Goal: Task Accomplishment & Management: Complete application form

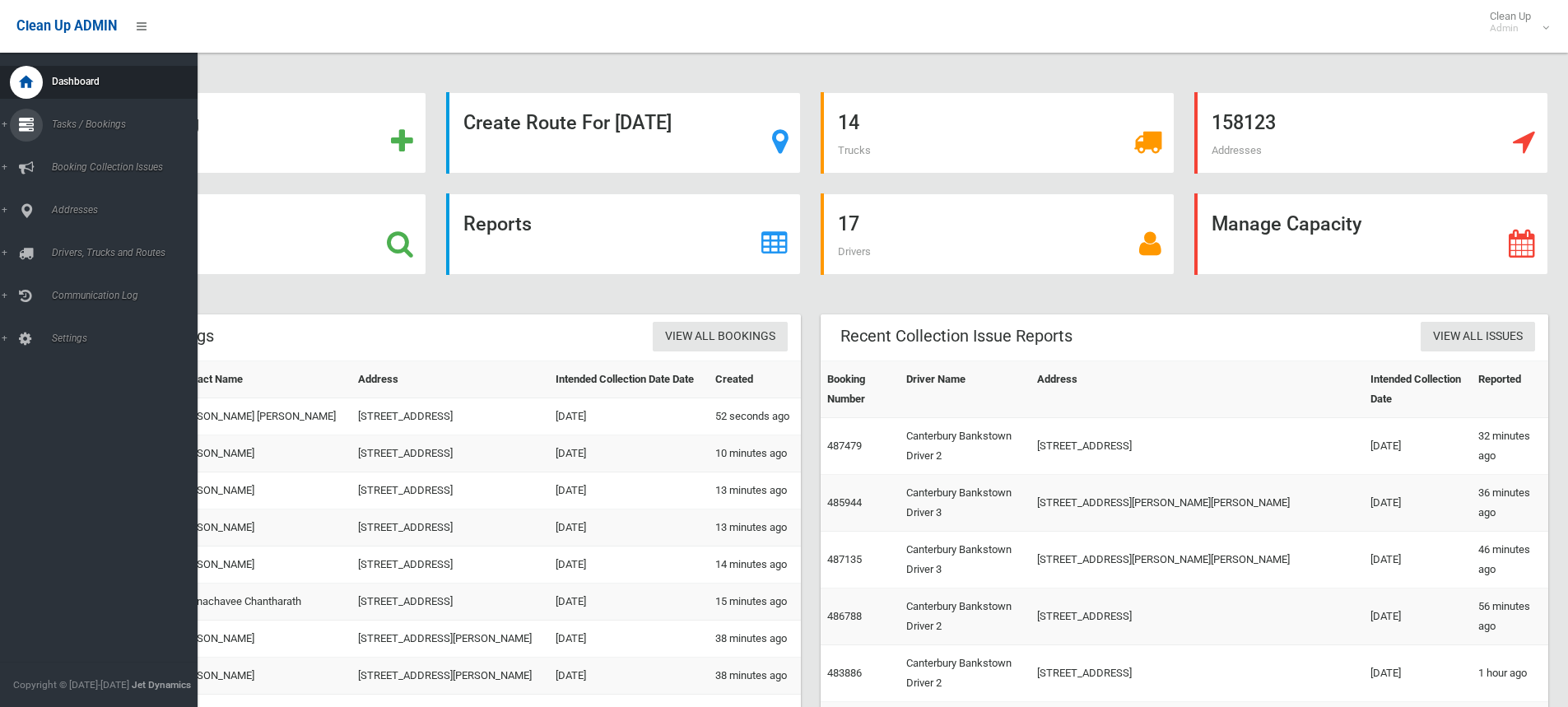
click at [1, 123] on link "Tasks / Bookings" at bounding box center [104, 125] width 210 height 33
click at [80, 200] on span "Add Booking" at bounding box center [122, 199] width 149 height 12
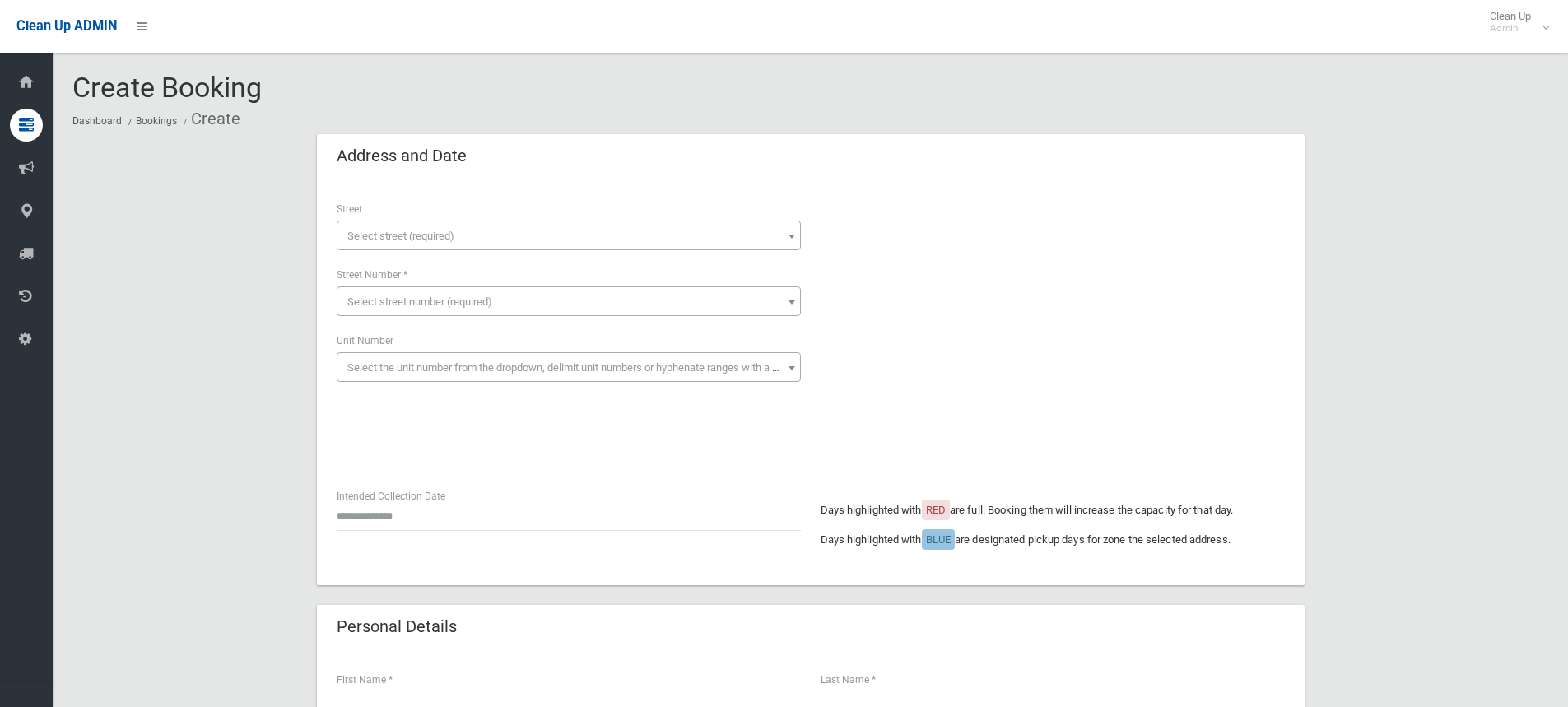
drag, startPoint x: 0, startPoint y: 0, endPoint x: 368, endPoint y: 230, distance: 434.0
click at [368, 230] on span "Select street (required)" at bounding box center [400, 235] width 107 height 12
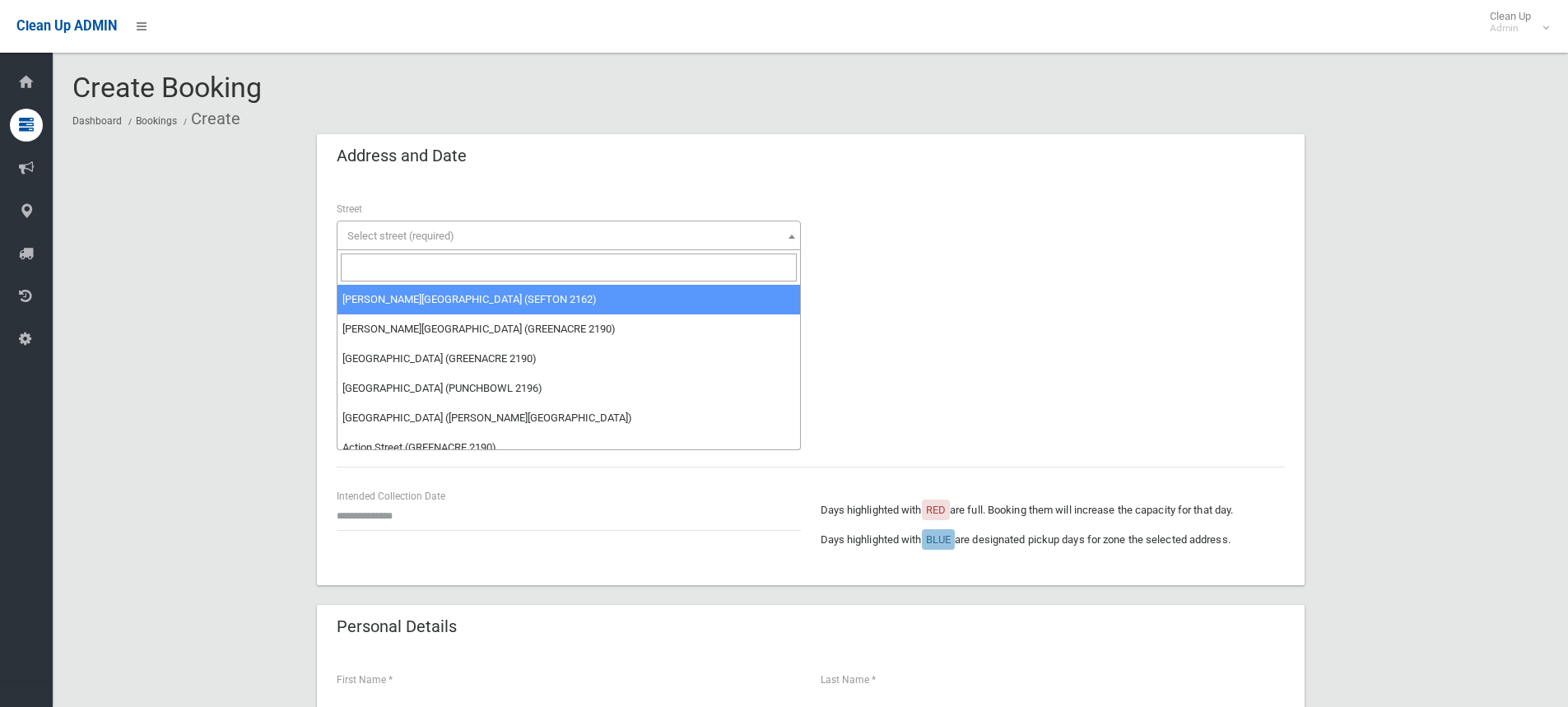
click at [375, 264] on input "search" at bounding box center [569, 268] width 456 height 28
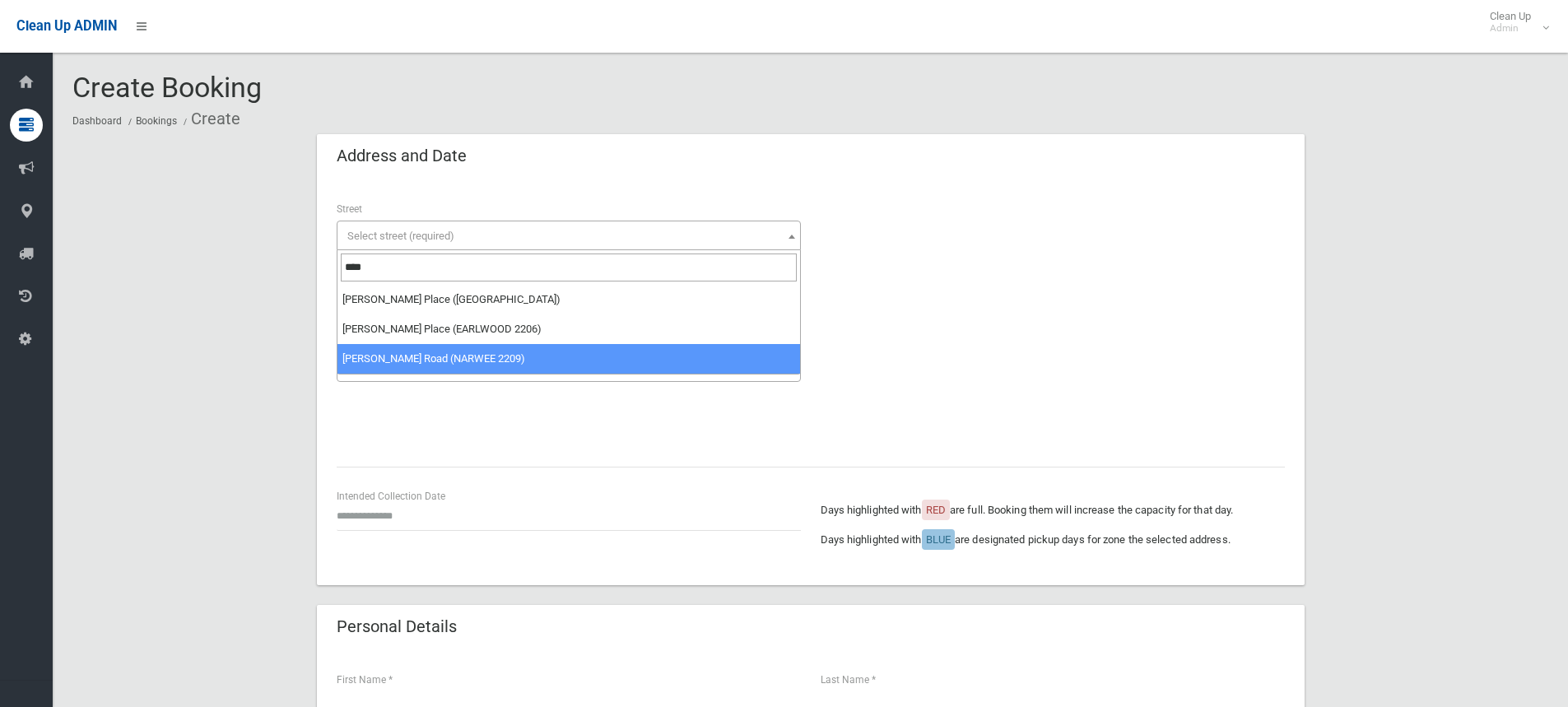
type input "****"
select select "**"
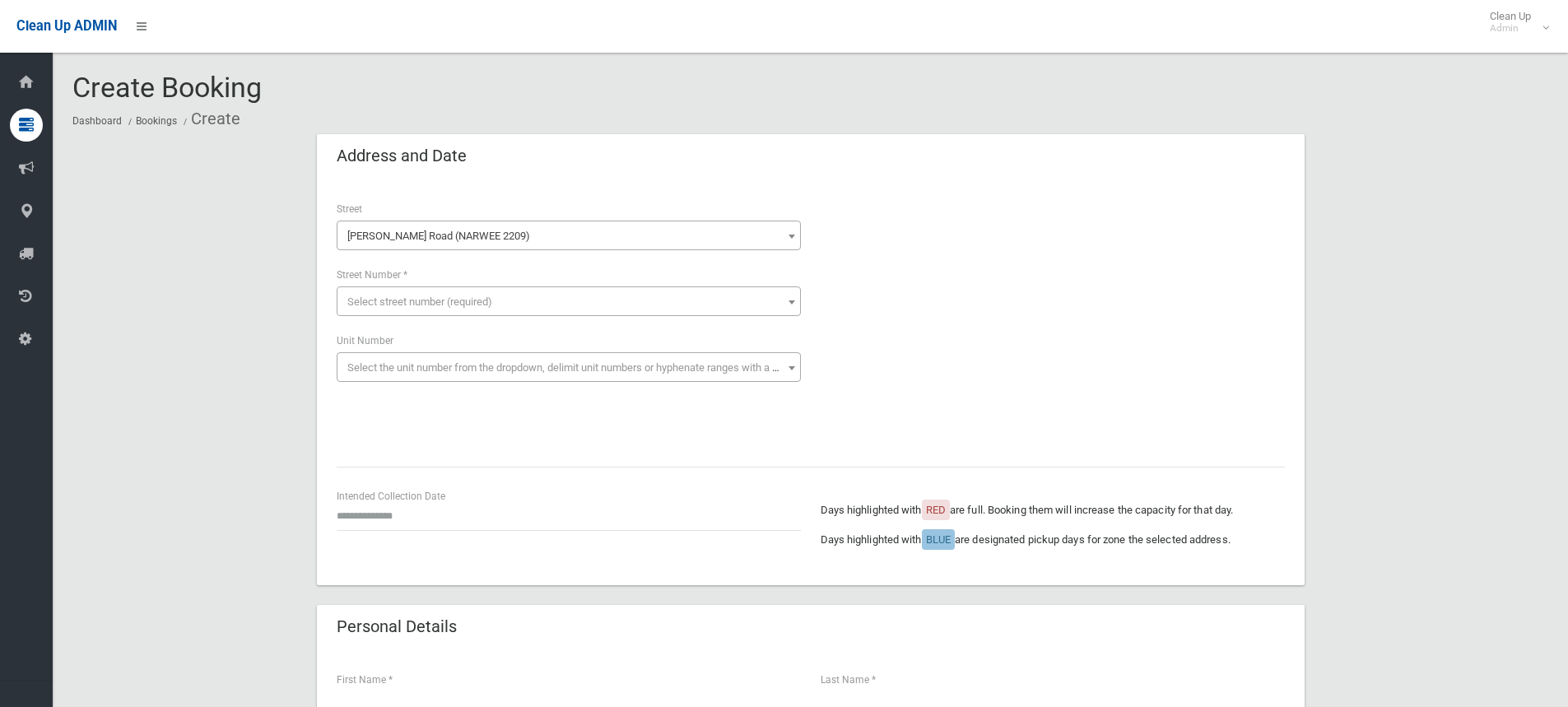
click at [391, 298] on span "Select street number (required)" at bounding box center [419, 301] width 145 height 12
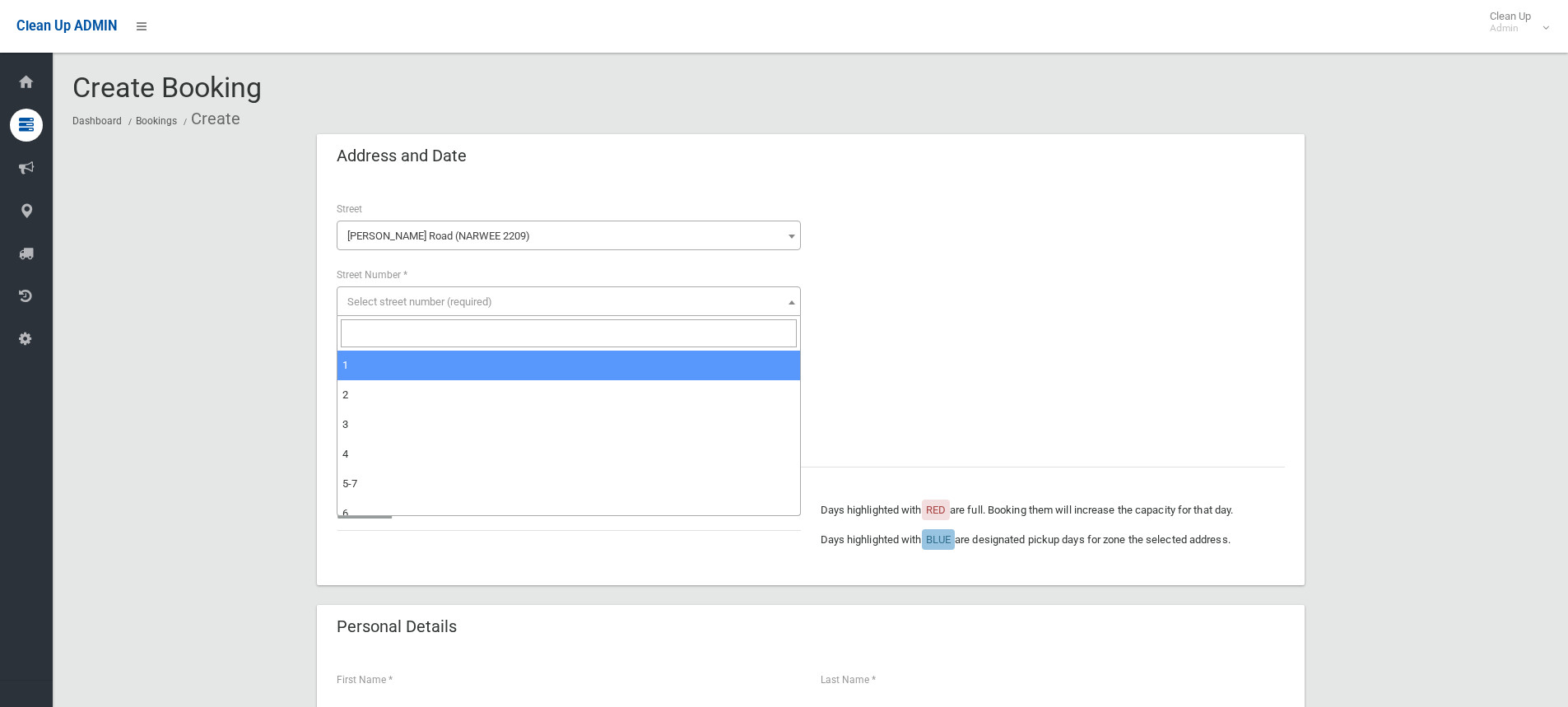
click at [375, 337] on input "search" at bounding box center [569, 333] width 456 height 28
type input "*"
select select "*"
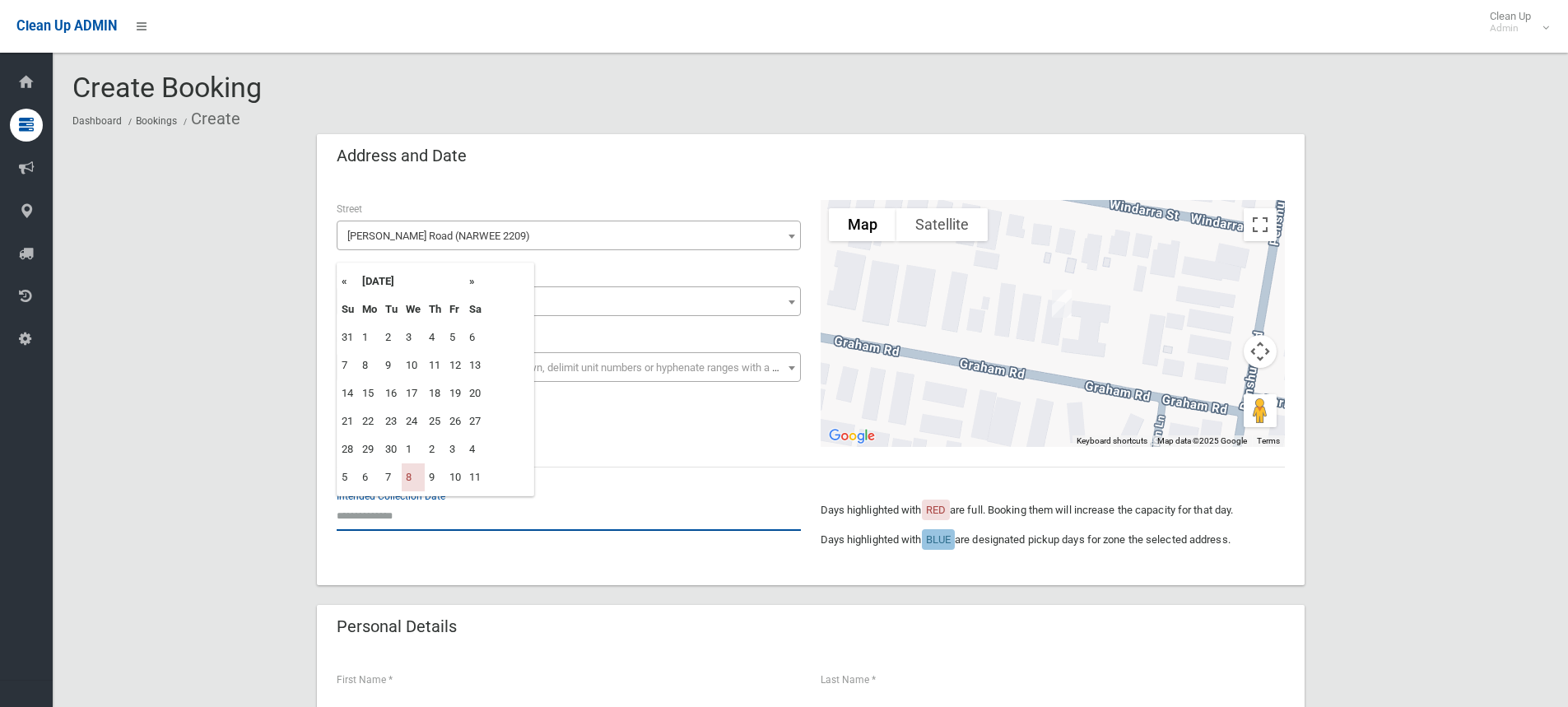
click at [352, 519] on input "text" at bounding box center [569, 516] width 464 height 31
click at [474, 276] on th "»" at bounding box center [475, 282] width 21 height 28
click at [418, 419] on td "22" at bounding box center [414, 421] width 23 height 28
type input "**********"
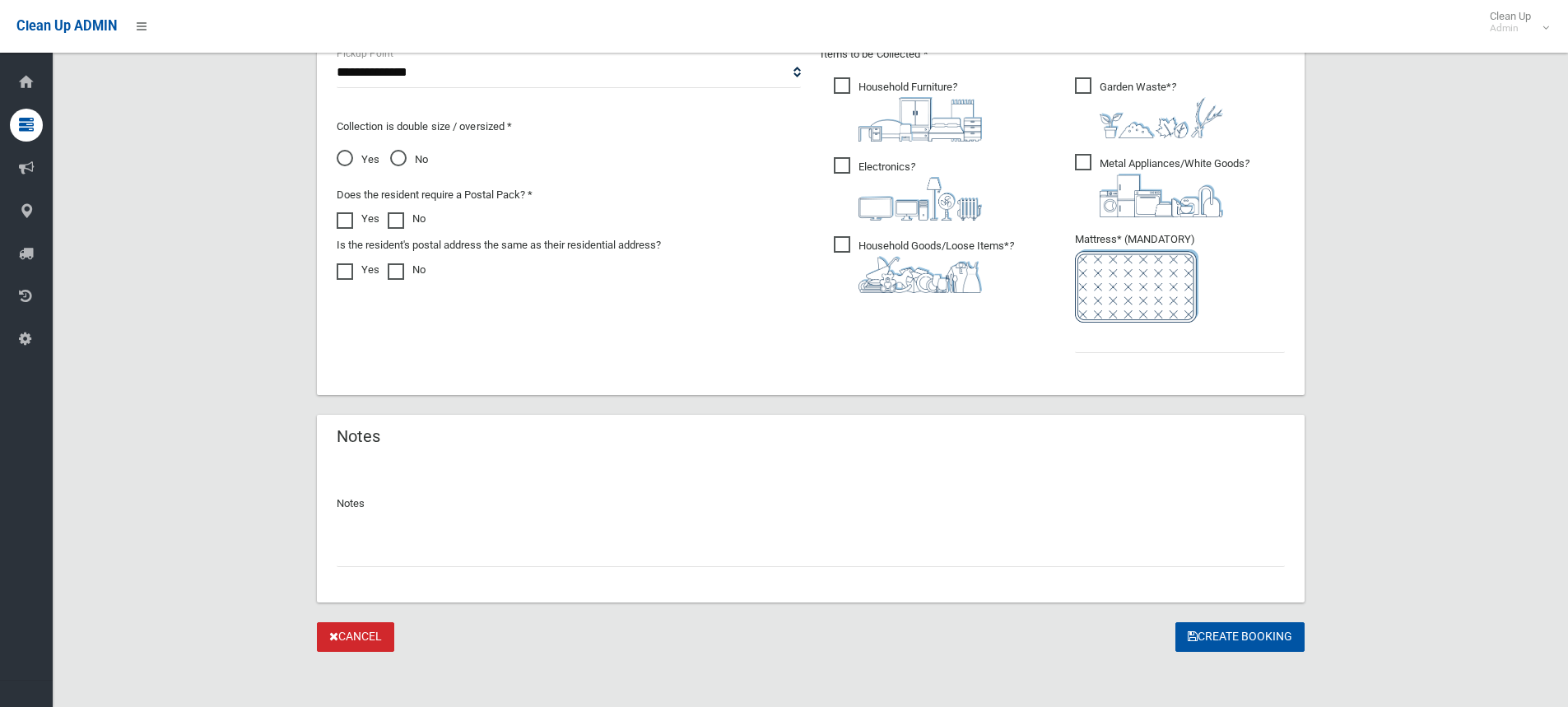
scroll to position [913, 0]
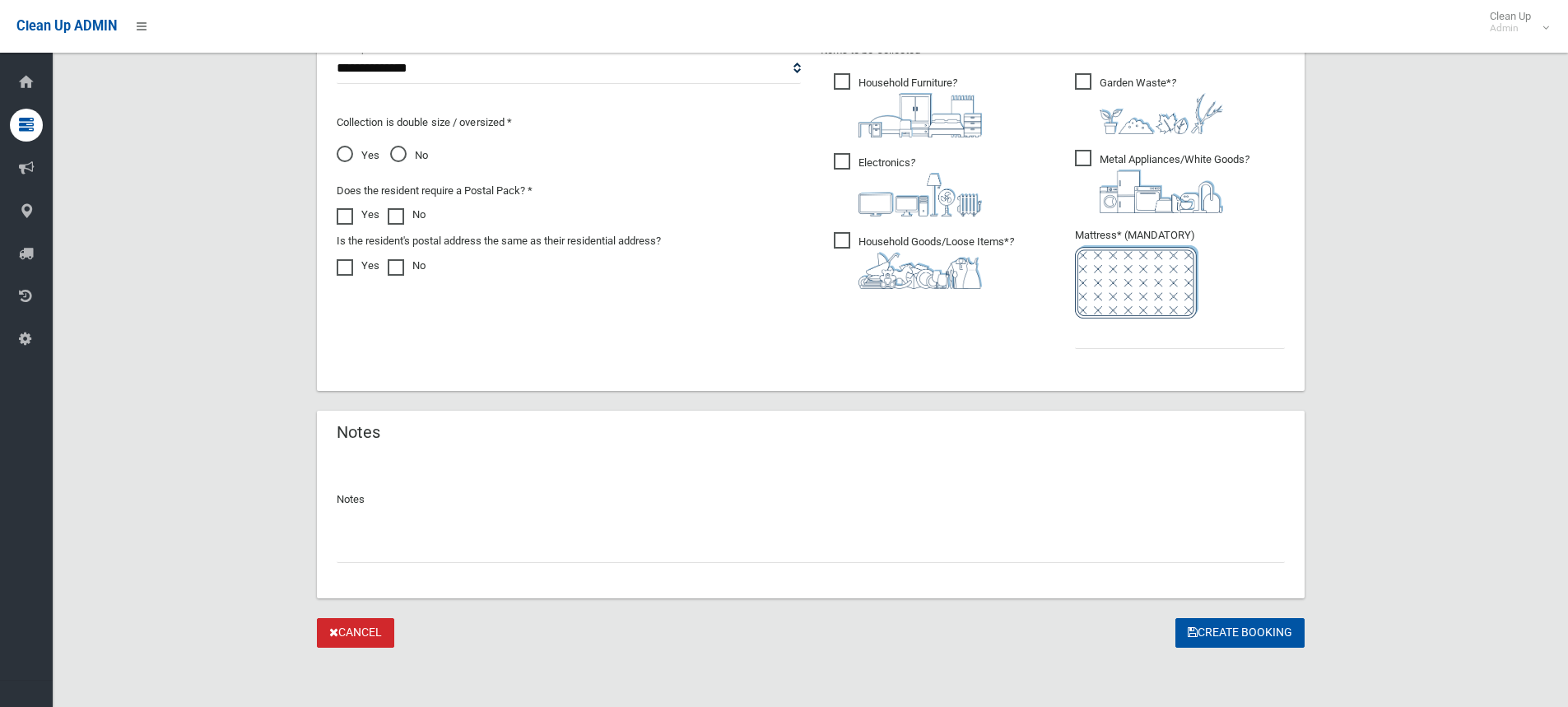
click at [365, 545] on input "text" at bounding box center [811, 547] width 948 height 31
type input "*"
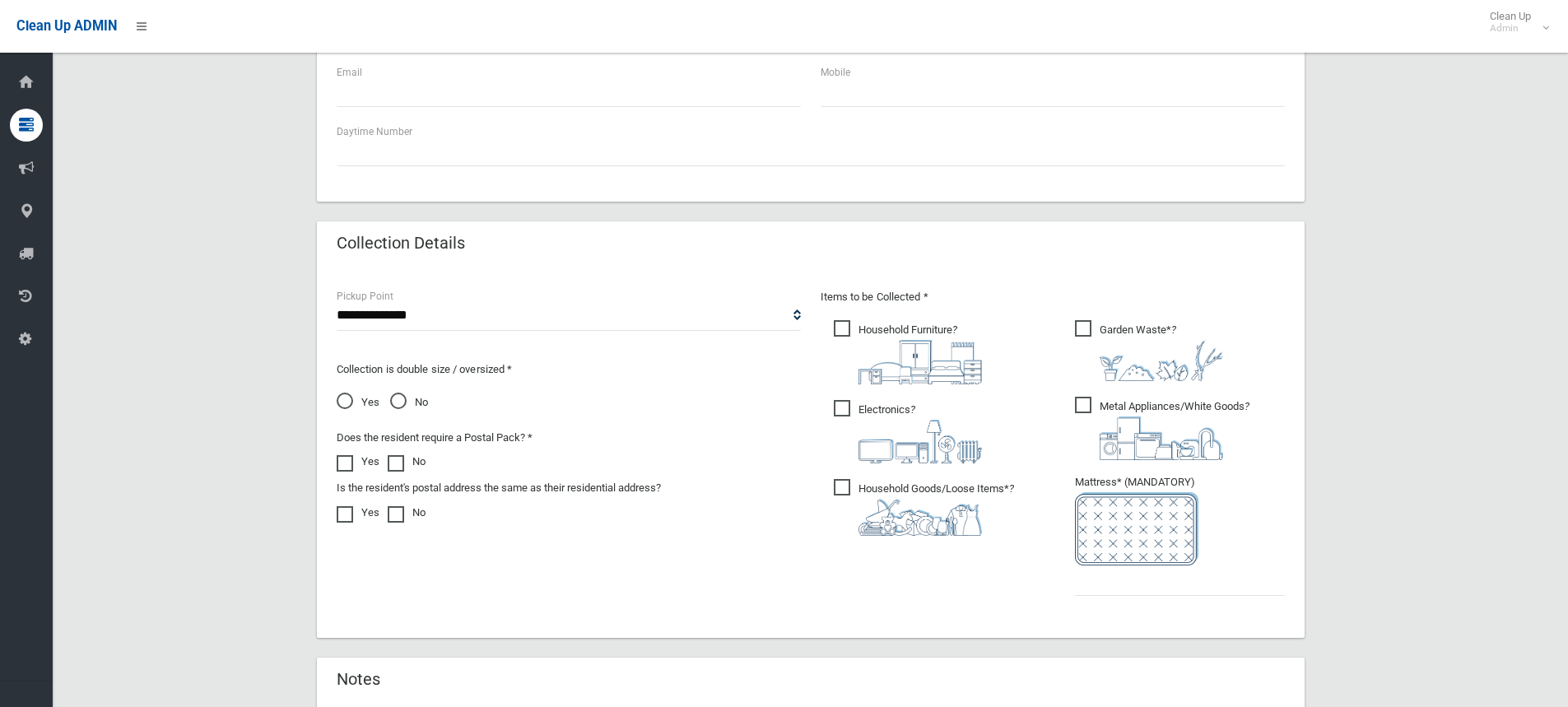
scroll to position [419, 0]
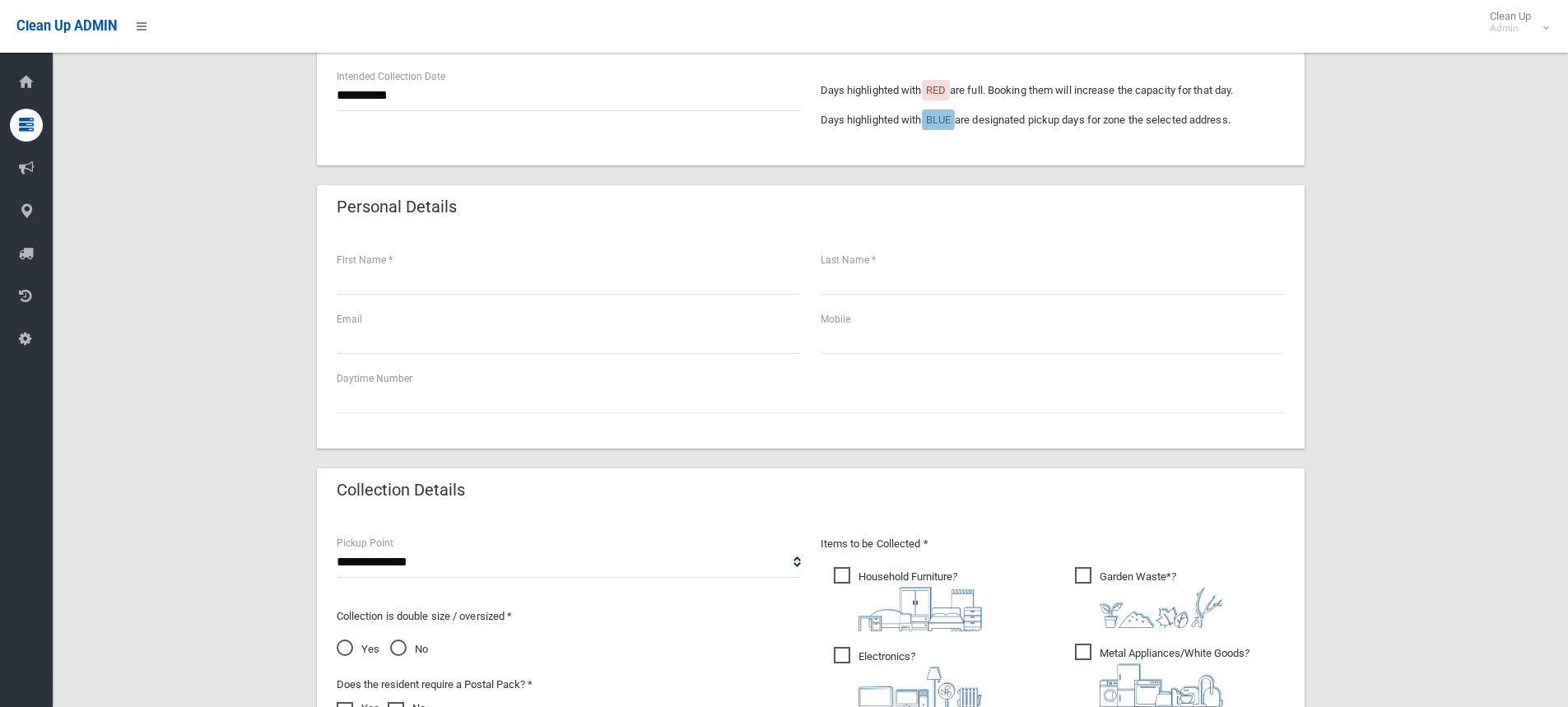
type input "**********"
click at [356, 291] on input "text" at bounding box center [569, 279] width 464 height 31
type input "*"
type input "*********"
click at [850, 288] on input "text" at bounding box center [1053, 279] width 464 height 31
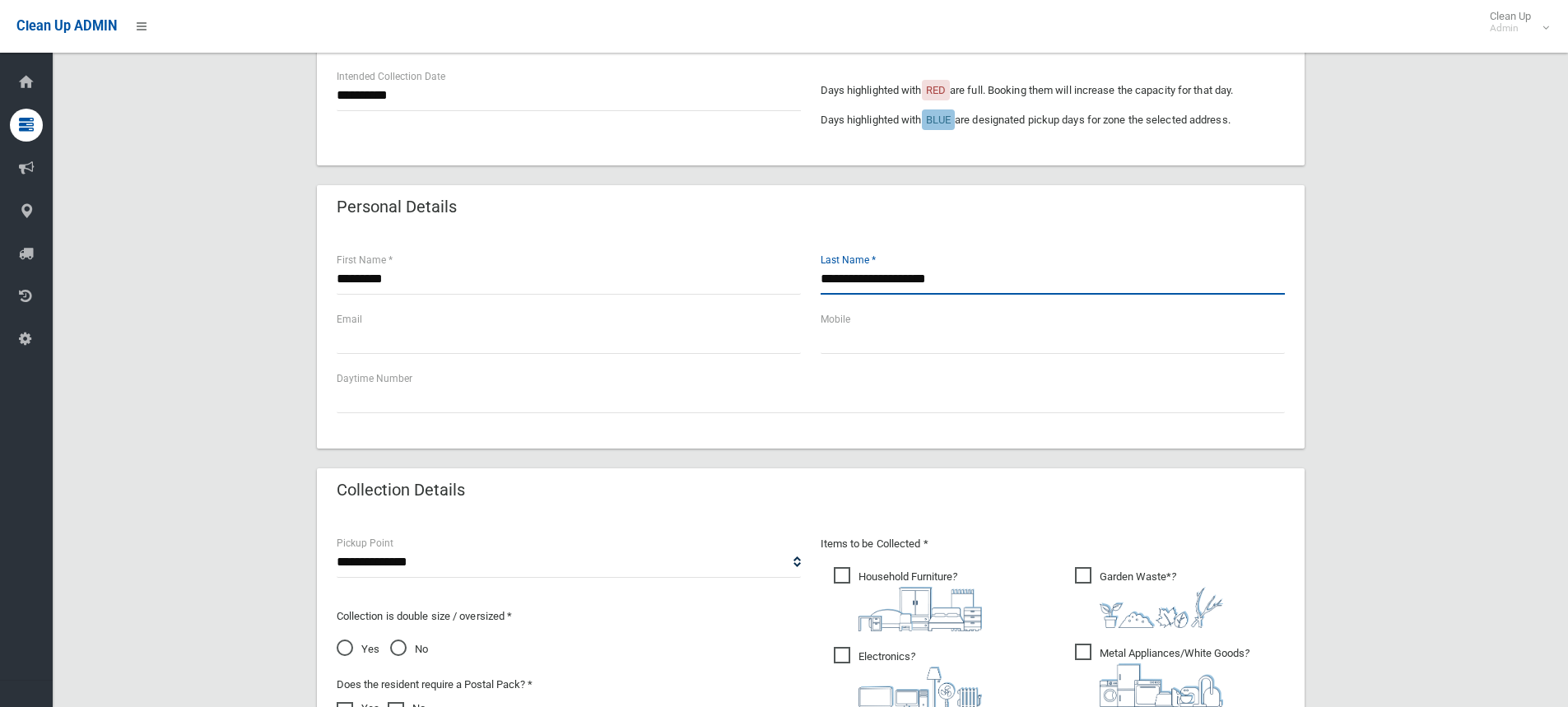
type input "**********"
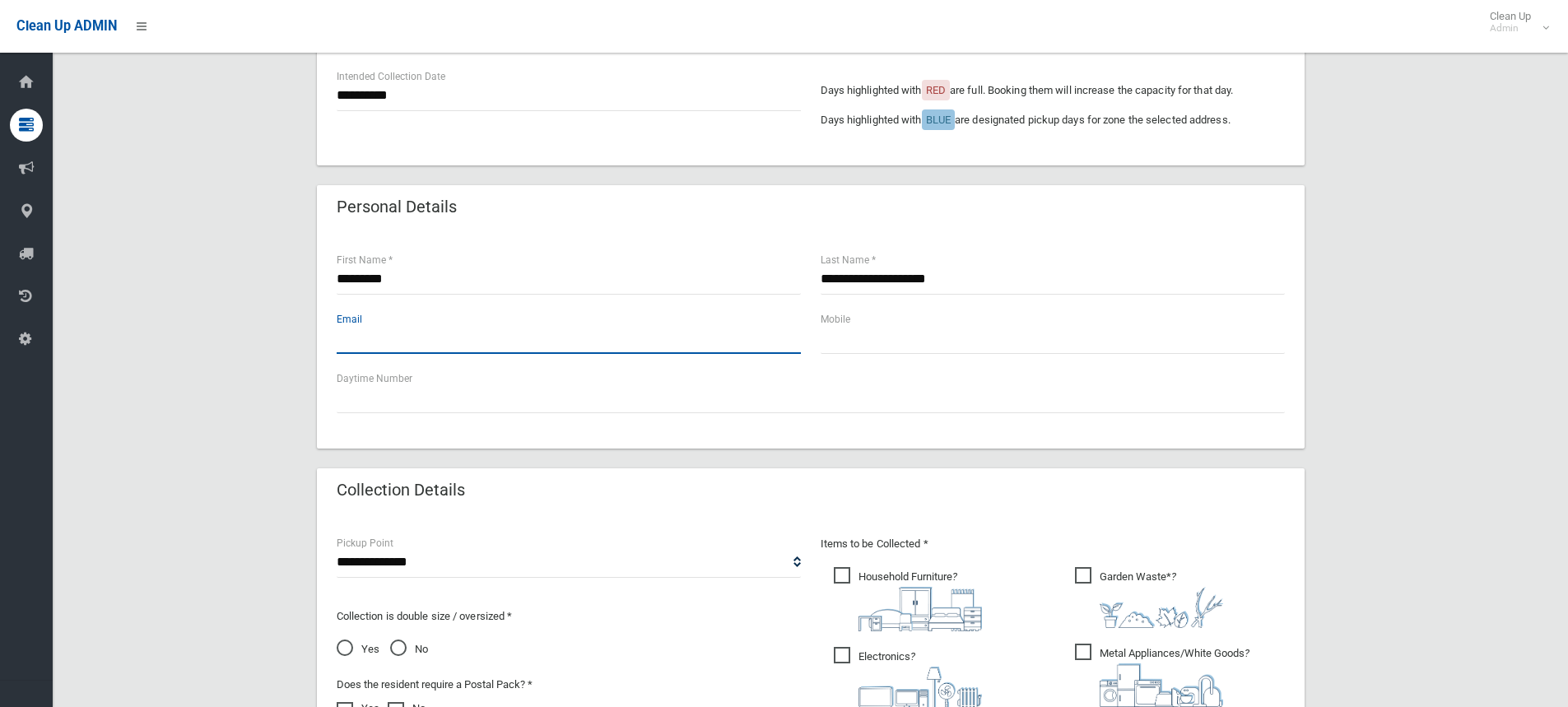
click at [357, 348] on input "text" at bounding box center [569, 338] width 464 height 31
click at [499, 343] on input "**********" at bounding box center [569, 338] width 464 height 31
click at [559, 335] on input "**********" at bounding box center [569, 338] width 464 height 31
type input "**********"
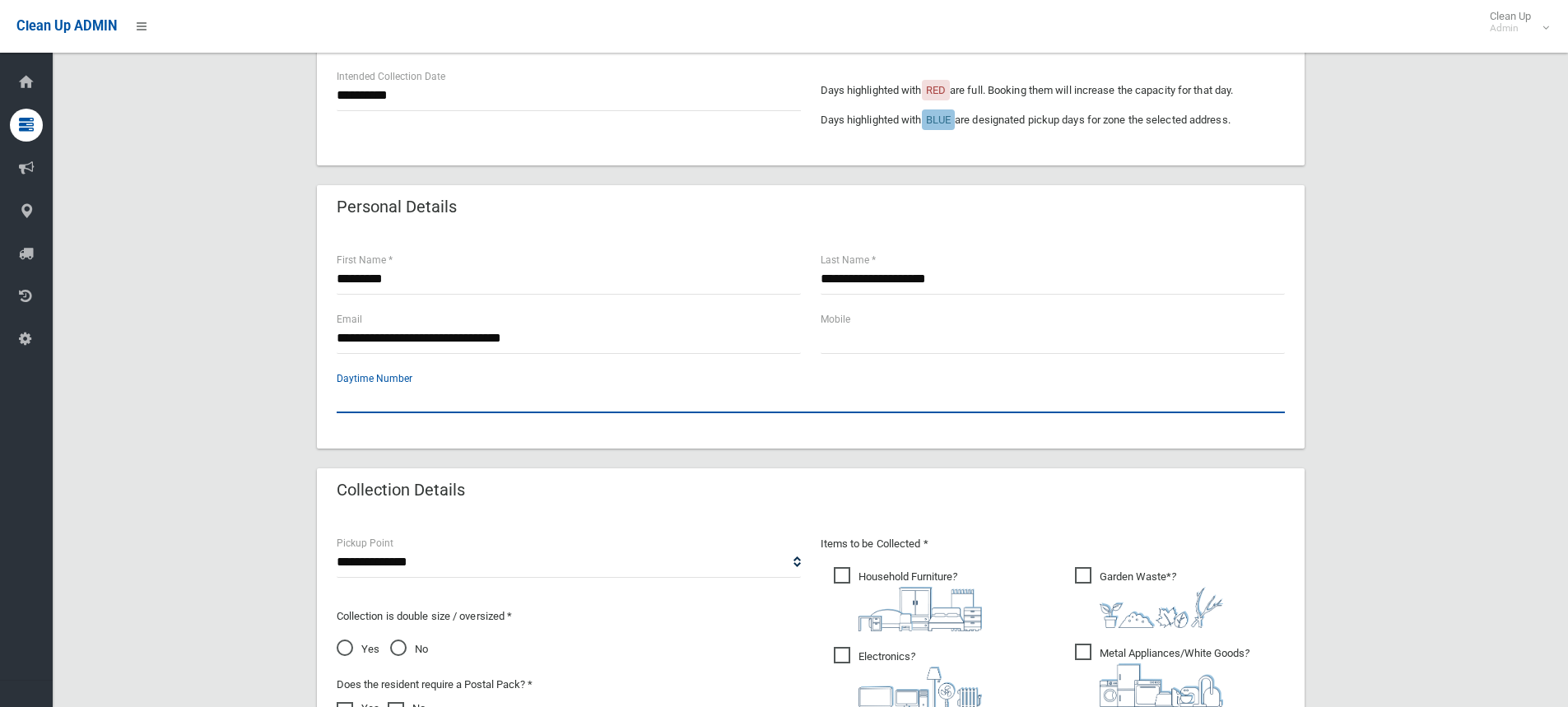
click at [359, 392] on input "text" at bounding box center [811, 398] width 948 height 31
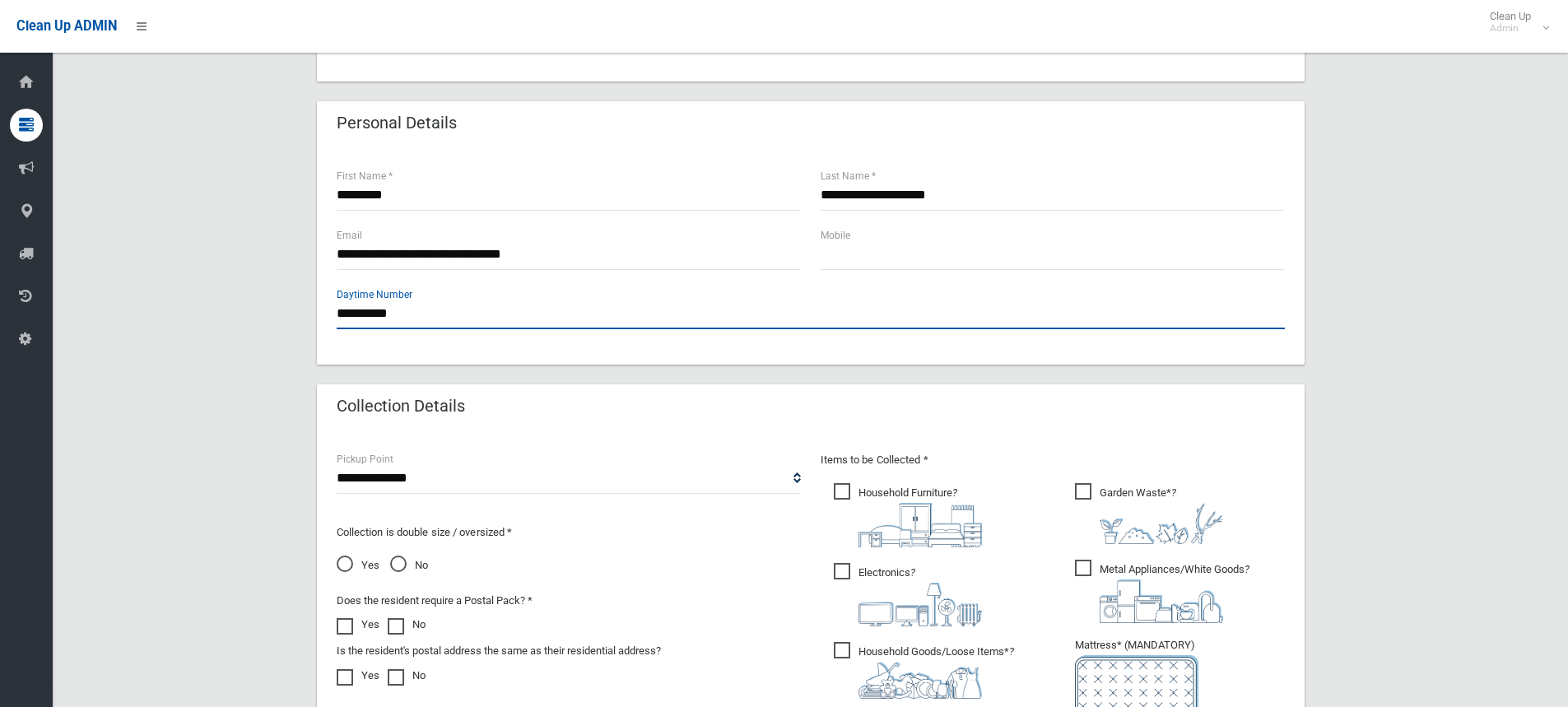
scroll to position [584, 0]
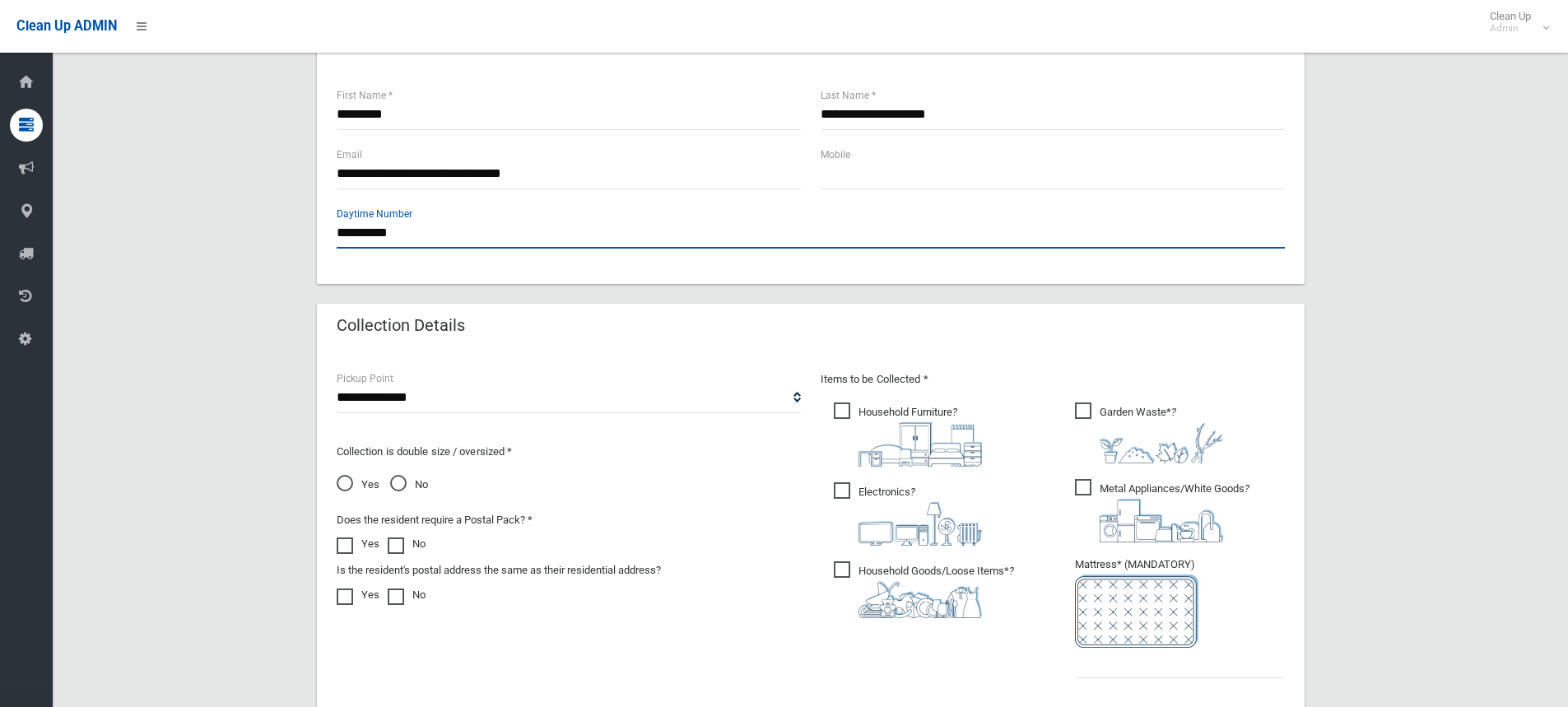
type input "**********"
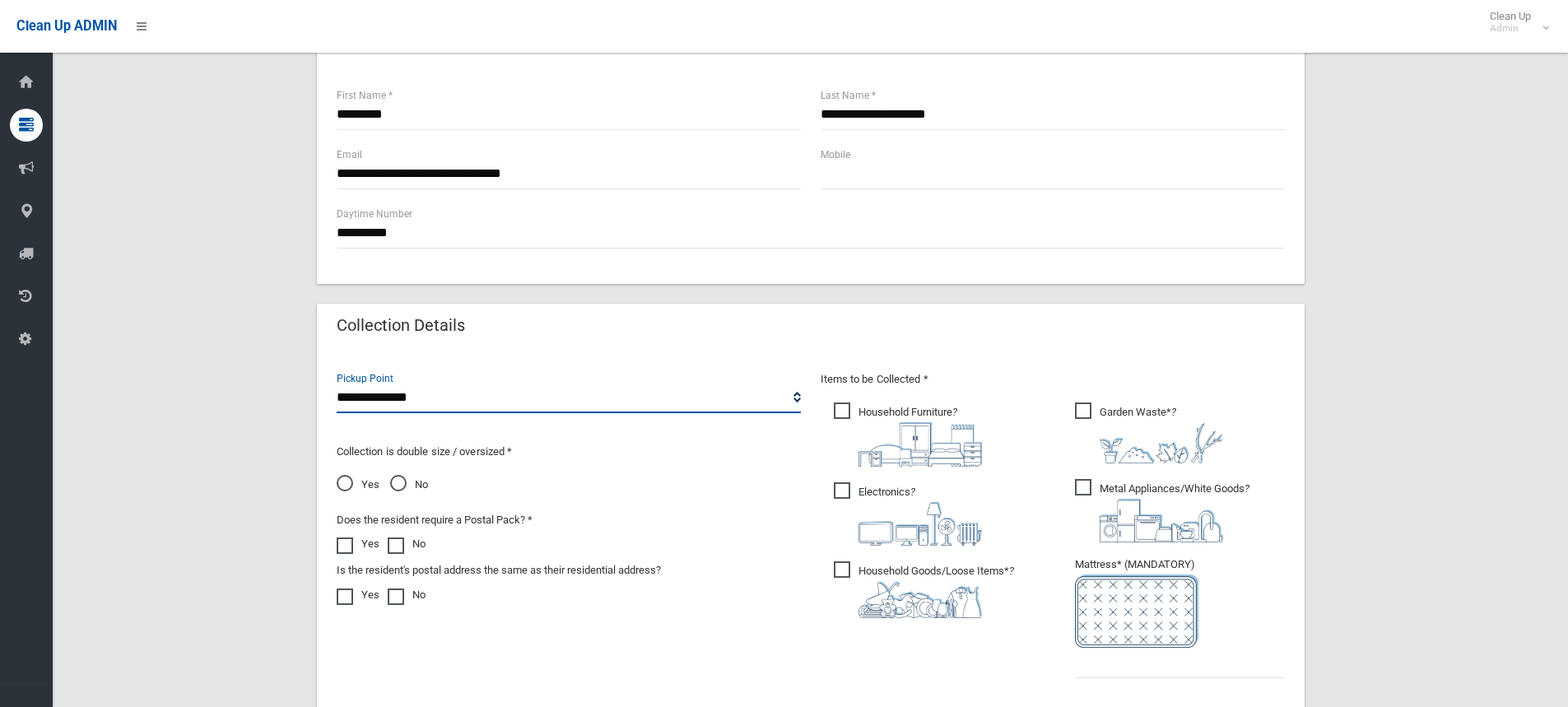
click at [417, 397] on select "**********" at bounding box center [569, 398] width 464 height 31
select select "*"
click at [336, 383] on select "**********" at bounding box center [569, 398] width 464 height 31
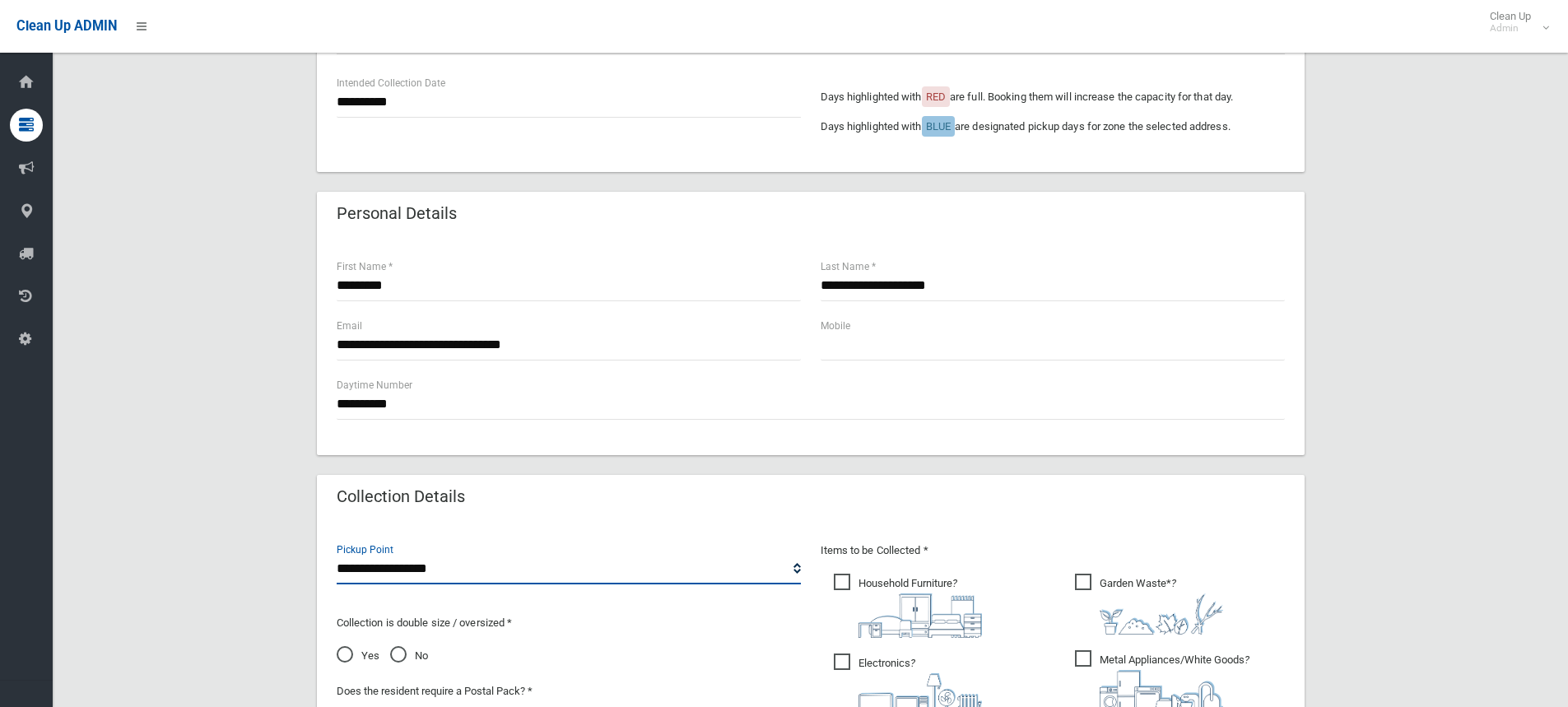
scroll to position [494, 0]
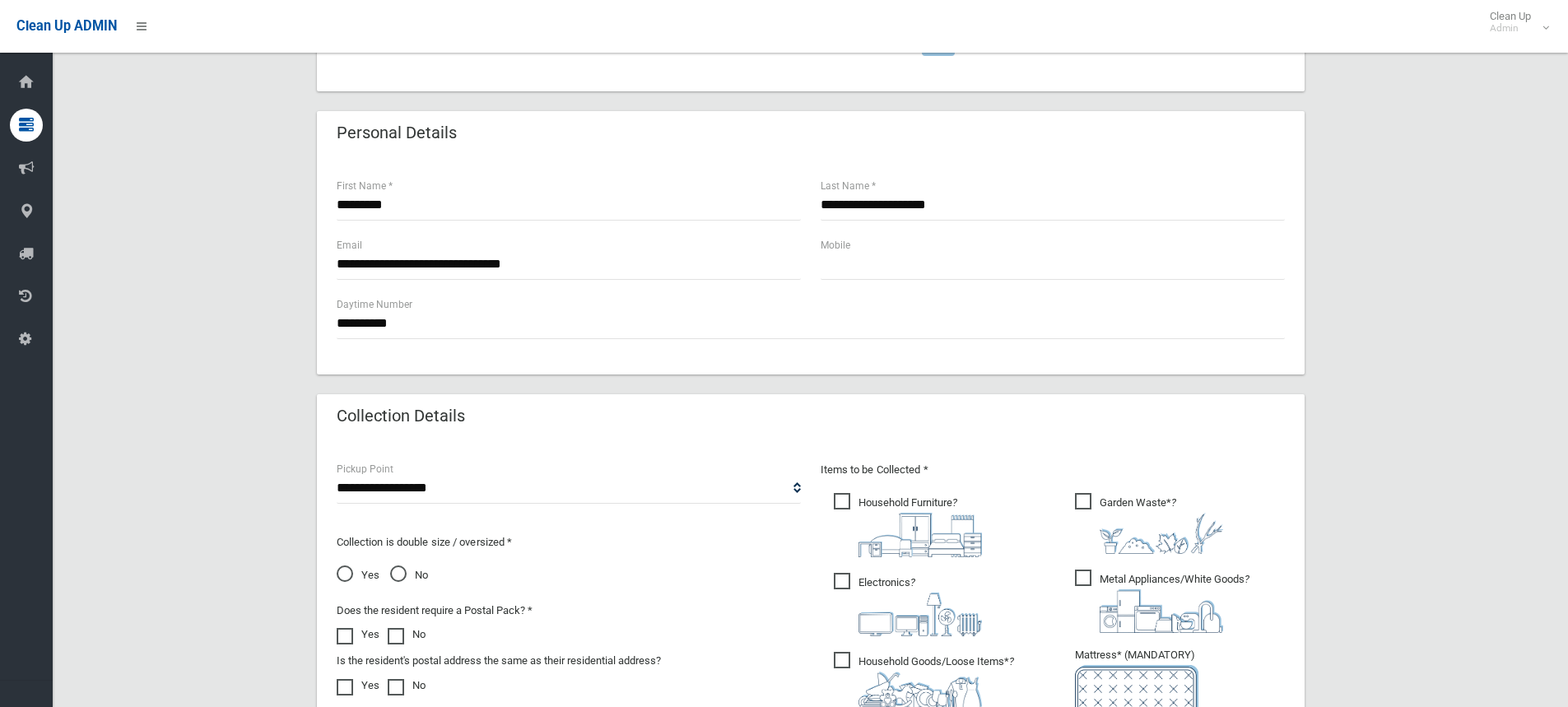
drag, startPoint x: 394, startPoint y: 572, endPoint x: 434, endPoint y: 560, distance: 41.8
click at [396, 572] on span "No" at bounding box center [409, 575] width 38 height 20
click at [842, 503] on span "Household Furniture ?" at bounding box center [907, 525] width 148 height 64
click at [837, 582] on span "Electronics ?" at bounding box center [907, 604] width 148 height 63
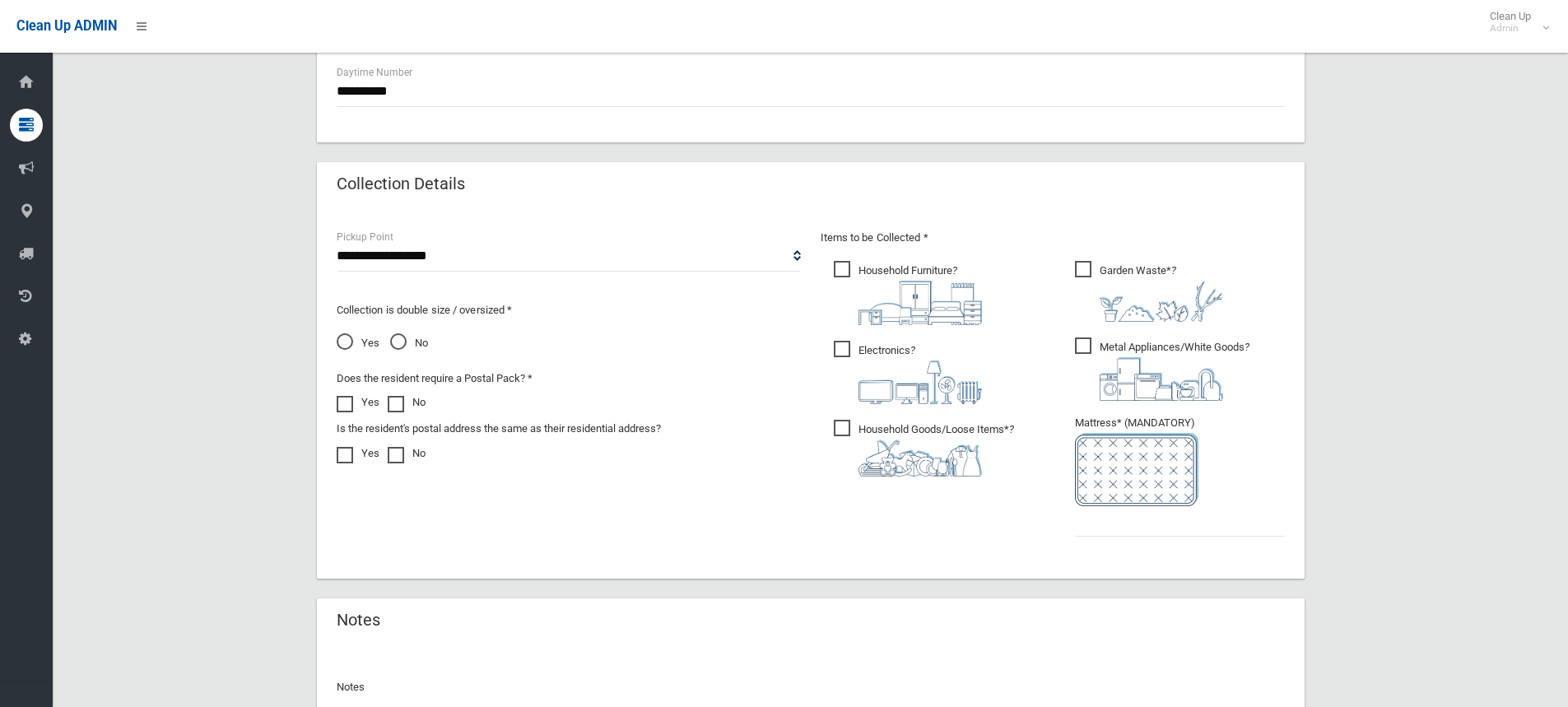
scroll to position [741, 0]
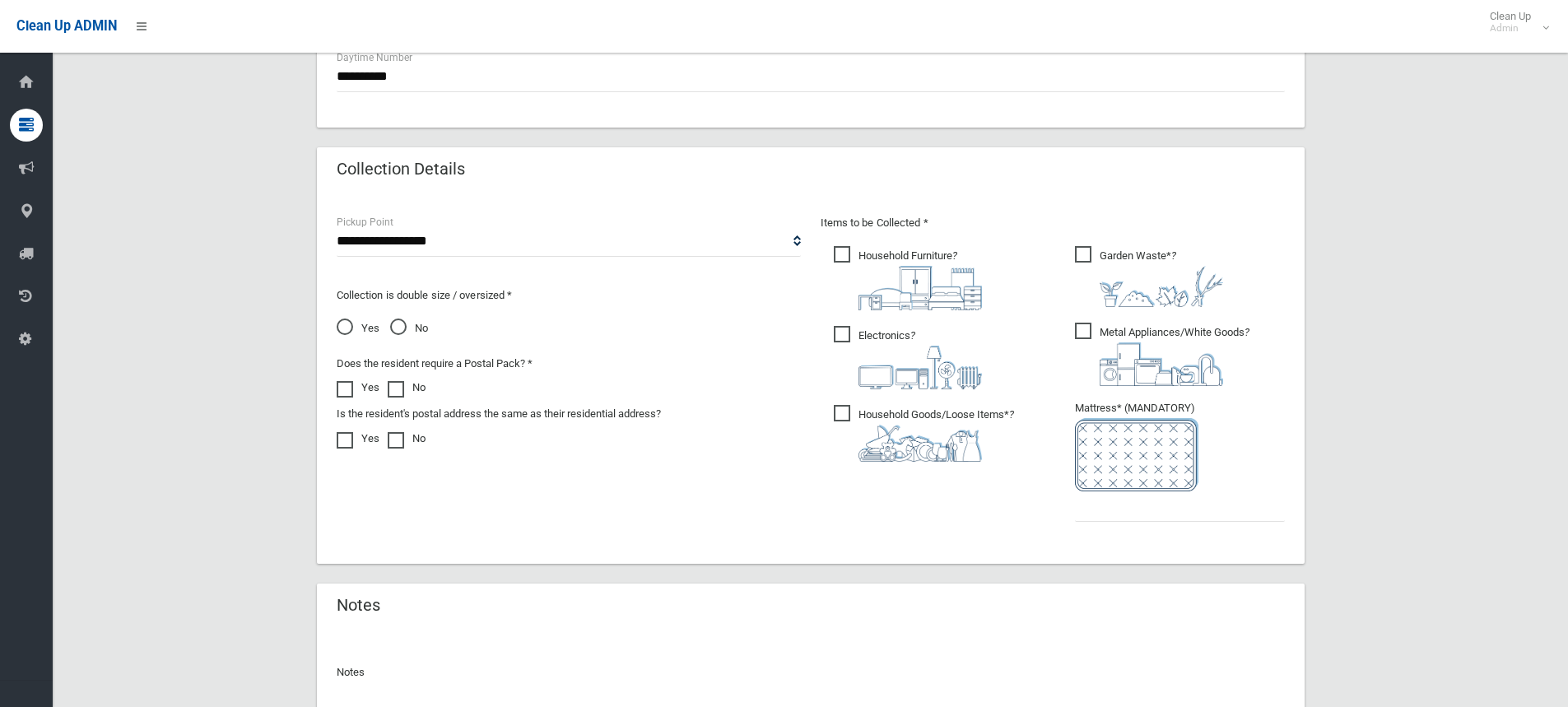
click at [839, 413] on span "Household Goods/Loose Items* ?" at bounding box center [923, 433] width 180 height 57
click at [1083, 327] on span "Metal Appliances/White Goods ?" at bounding box center [1162, 354] width 175 height 63
click at [1105, 512] on input "text" at bounding box center [1179, 506] width 210 height 31
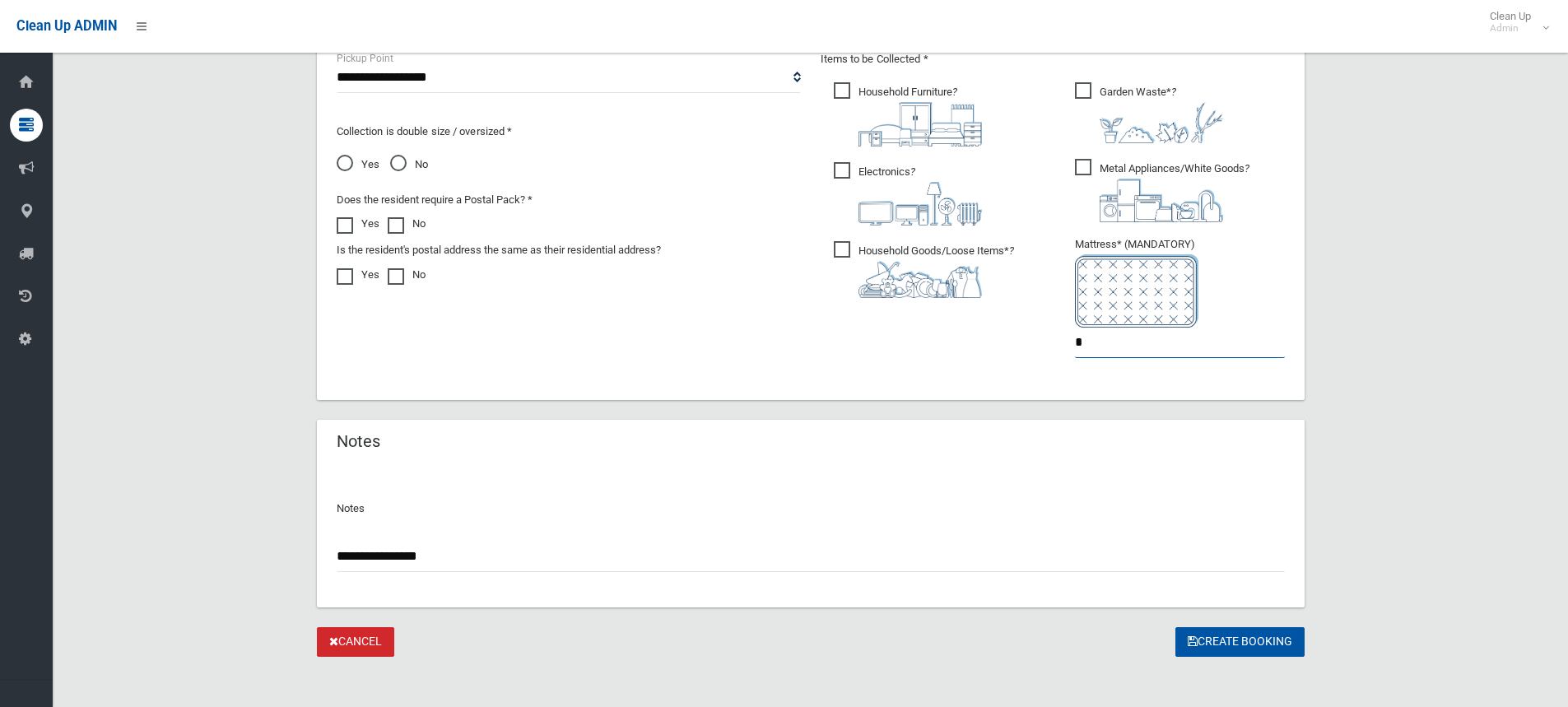
scroll to position [913, 0]
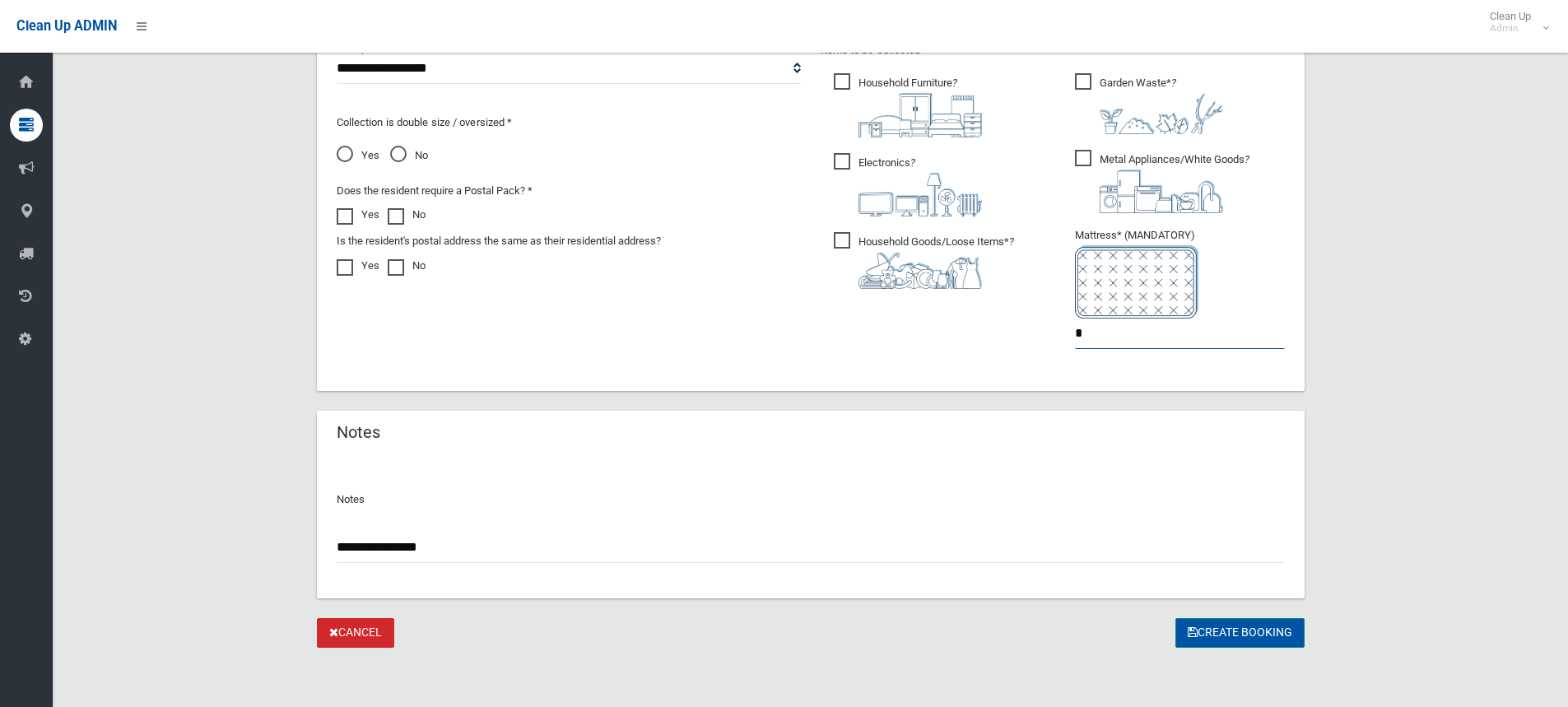
type input "*"
click at [1229, 632] on button "Create Booking" at bounding box center [1240, 633] width 129 height 31
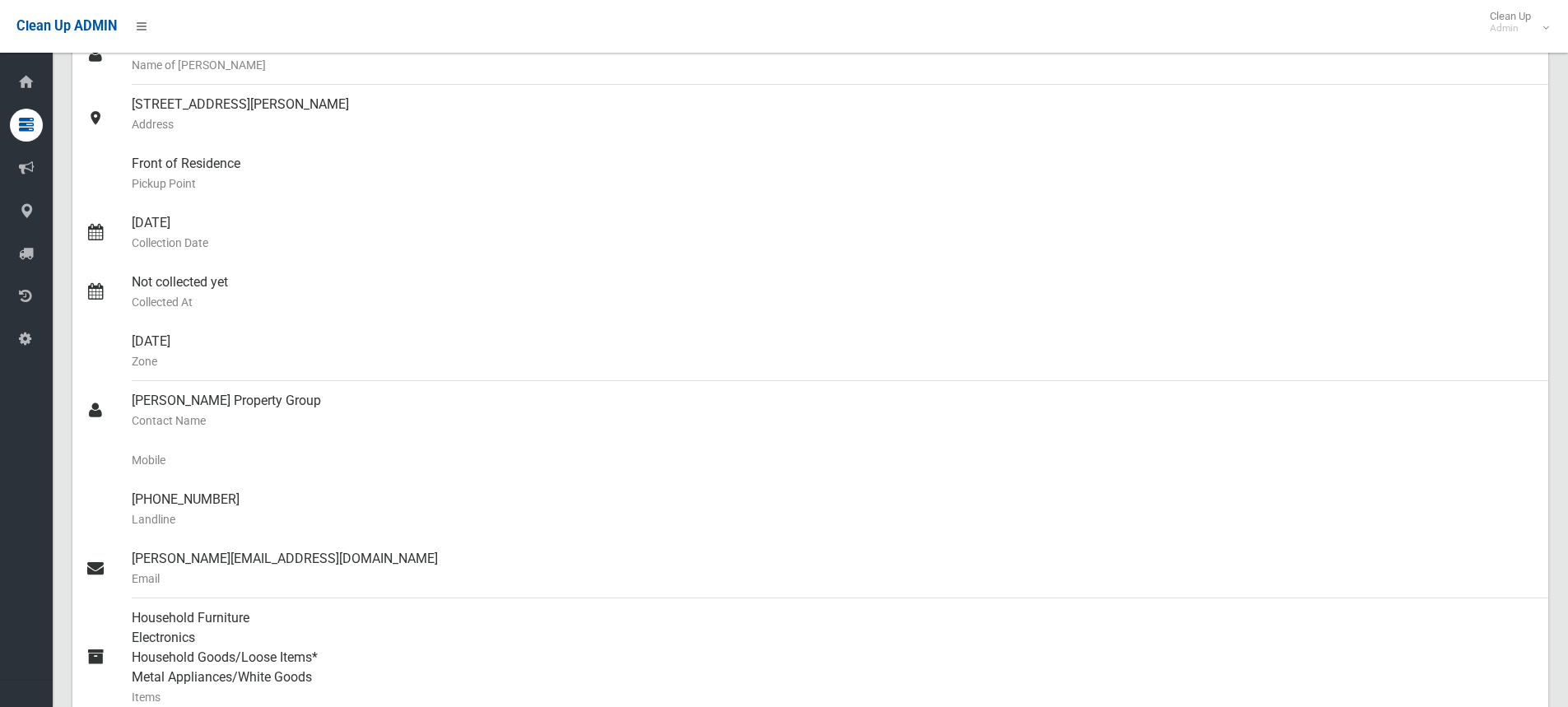
scroll to position [247, 0]
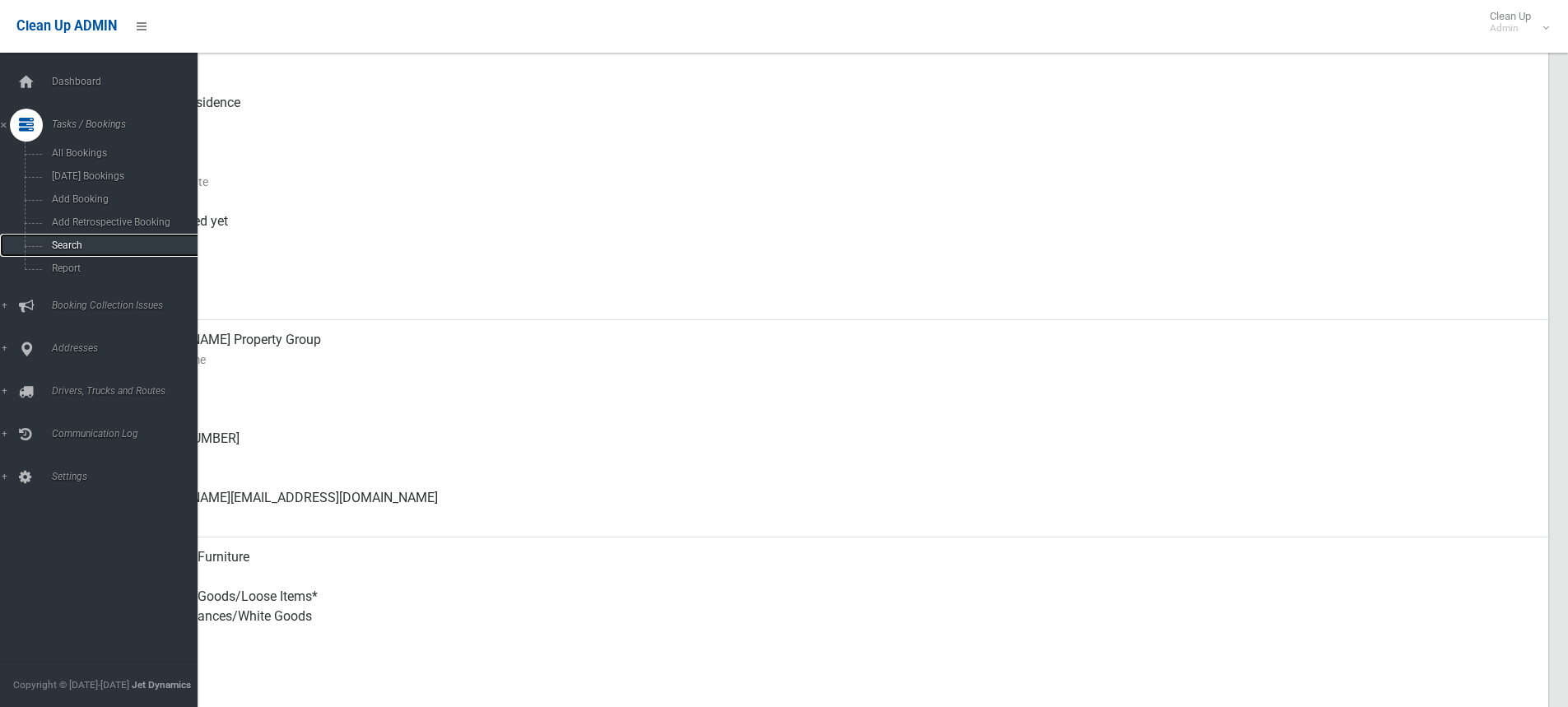
click at [71, 245] on span "Search" at bounding box center [122, 245] width 149 height 12
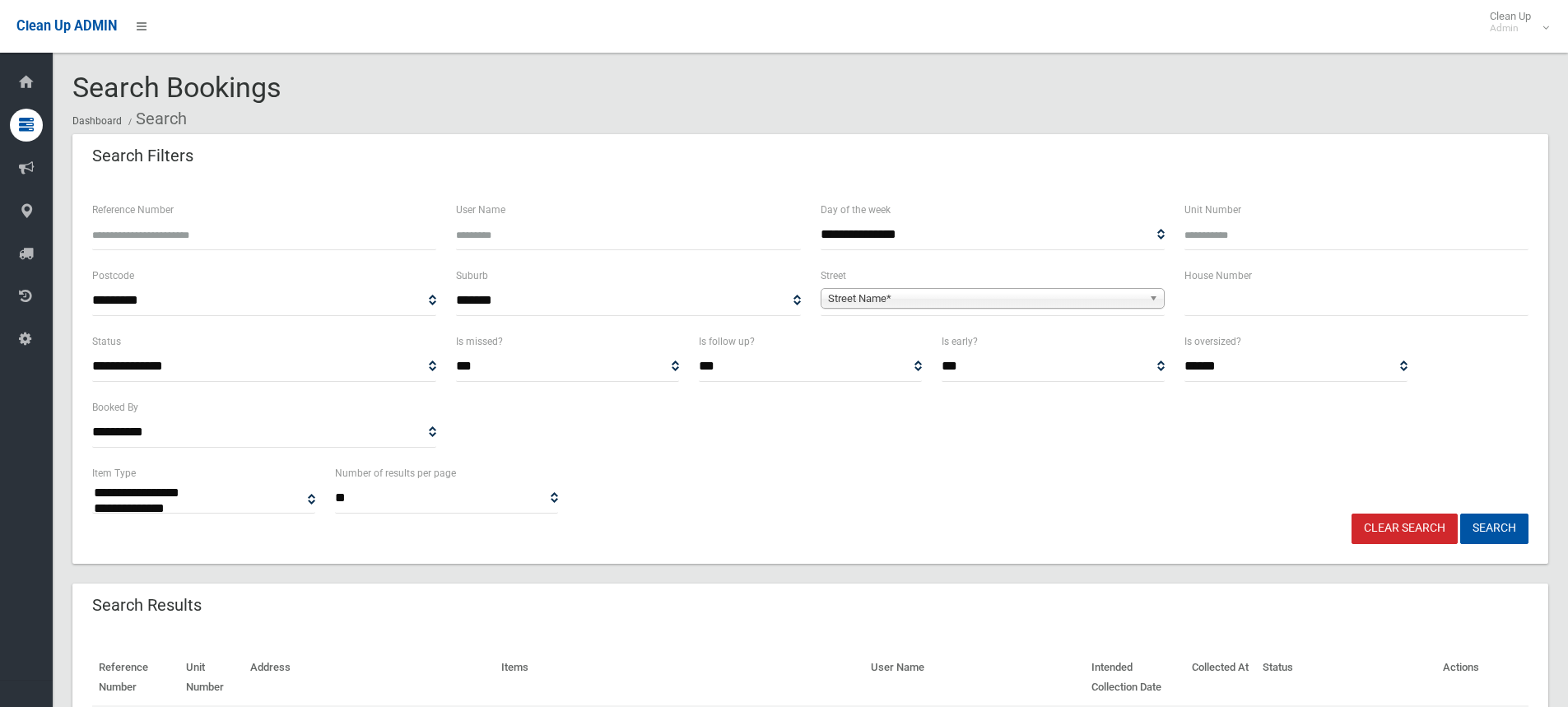
select select
type input "***"
click at [920, 302] on span "Street Name*" at bounding box center [985, 299] width 314 height 20
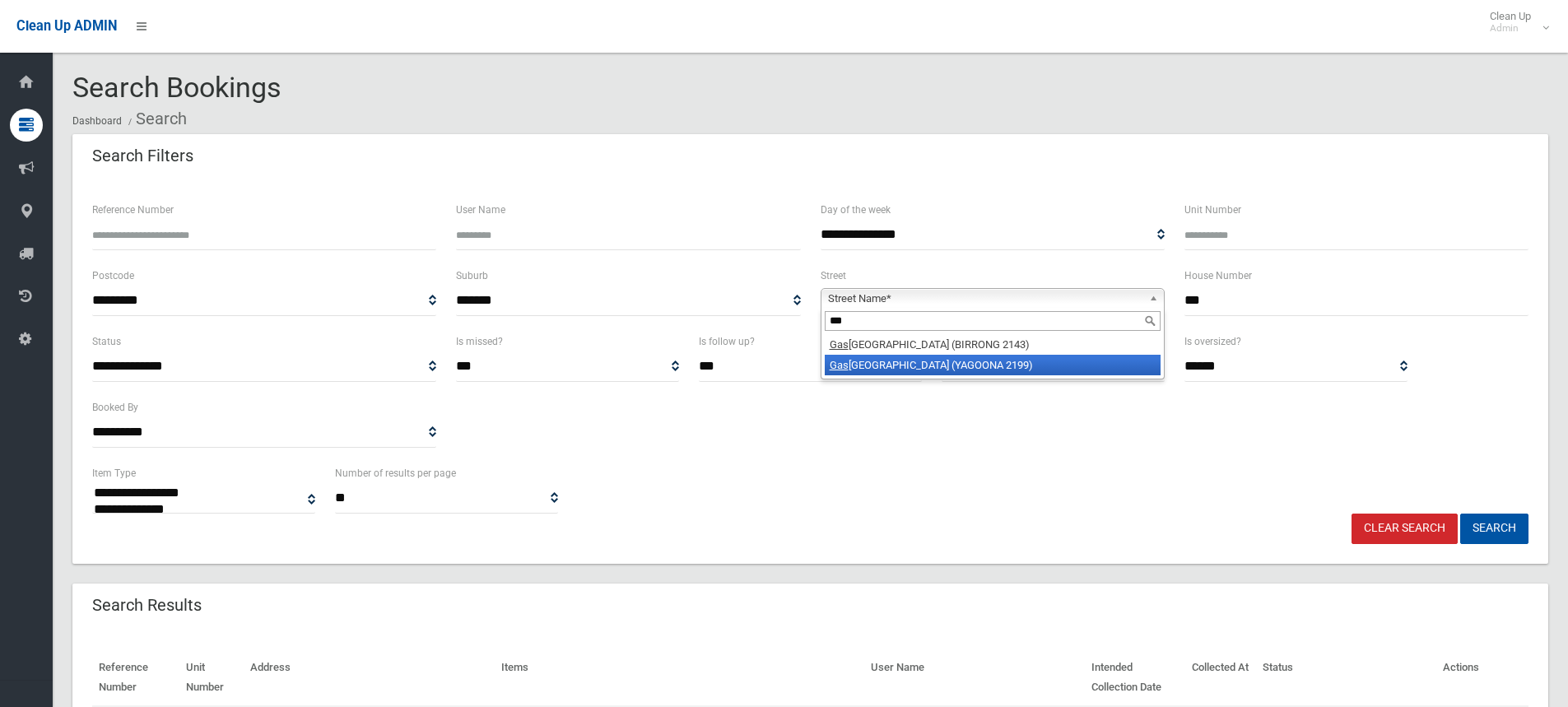
type input "***"
click at [923, 366] on li "Gas coigne Road (YAGOONA 2199)" at bounding box center [992, 365] width 336 height 21
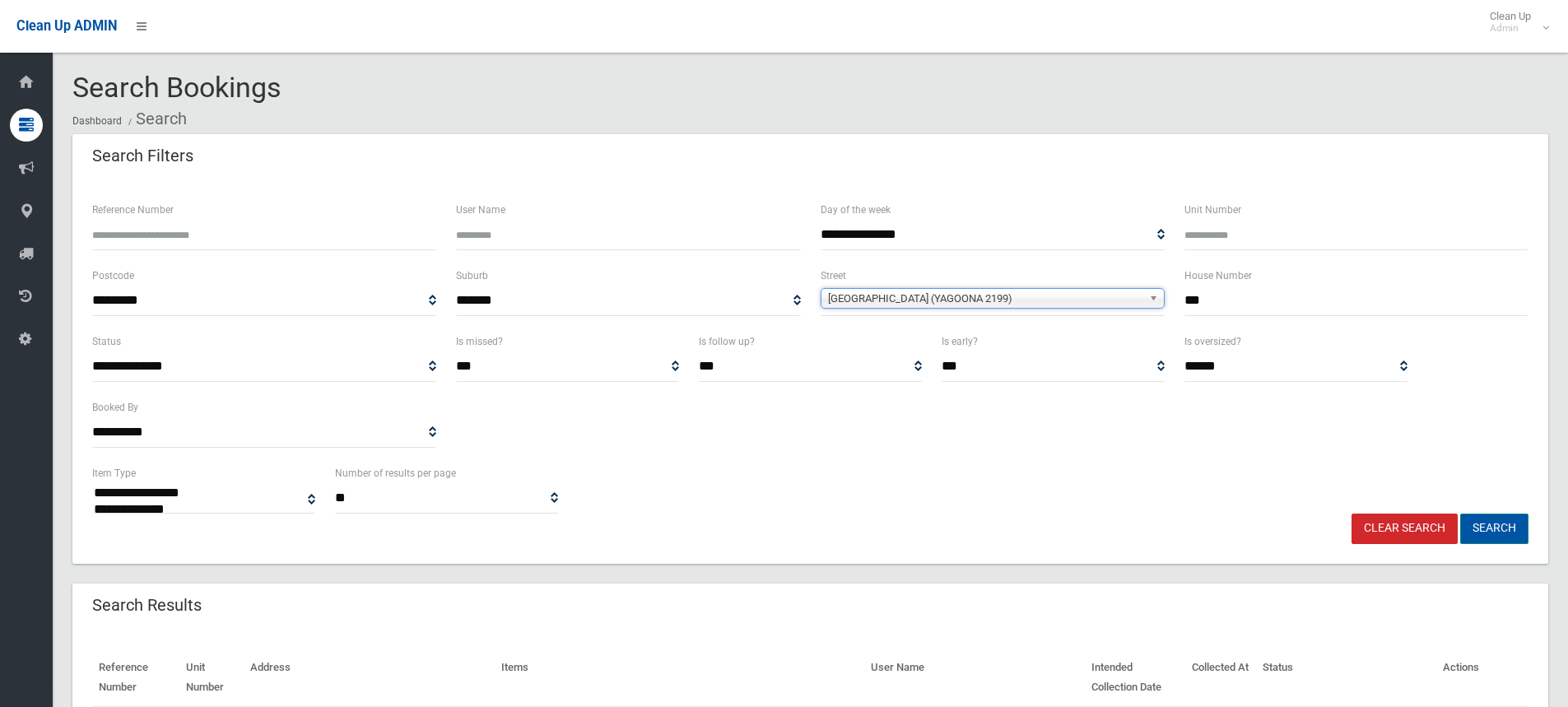
click at [1485, 527] on button "Search" at bounding box center [1493, 529] width 68 height 31
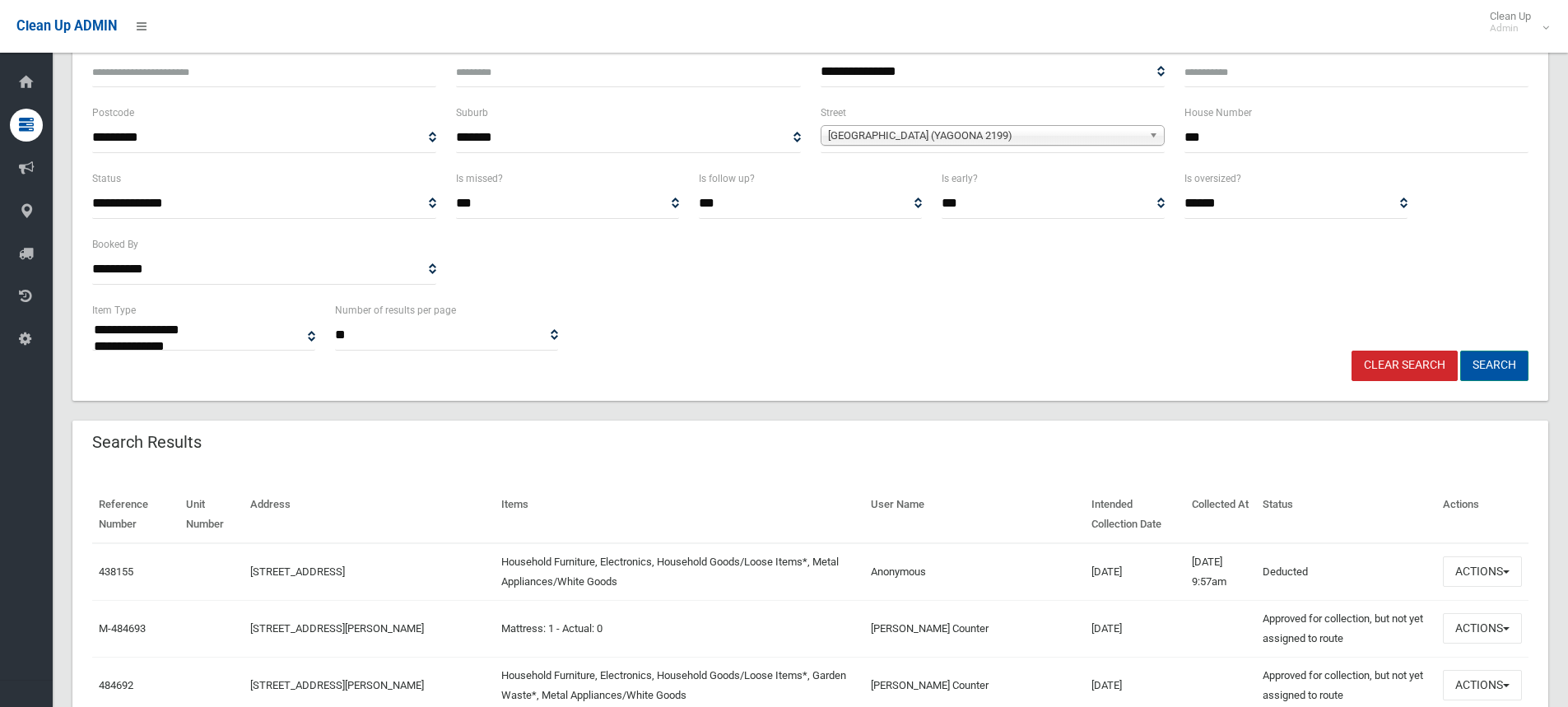
scroll to position [165, 0]
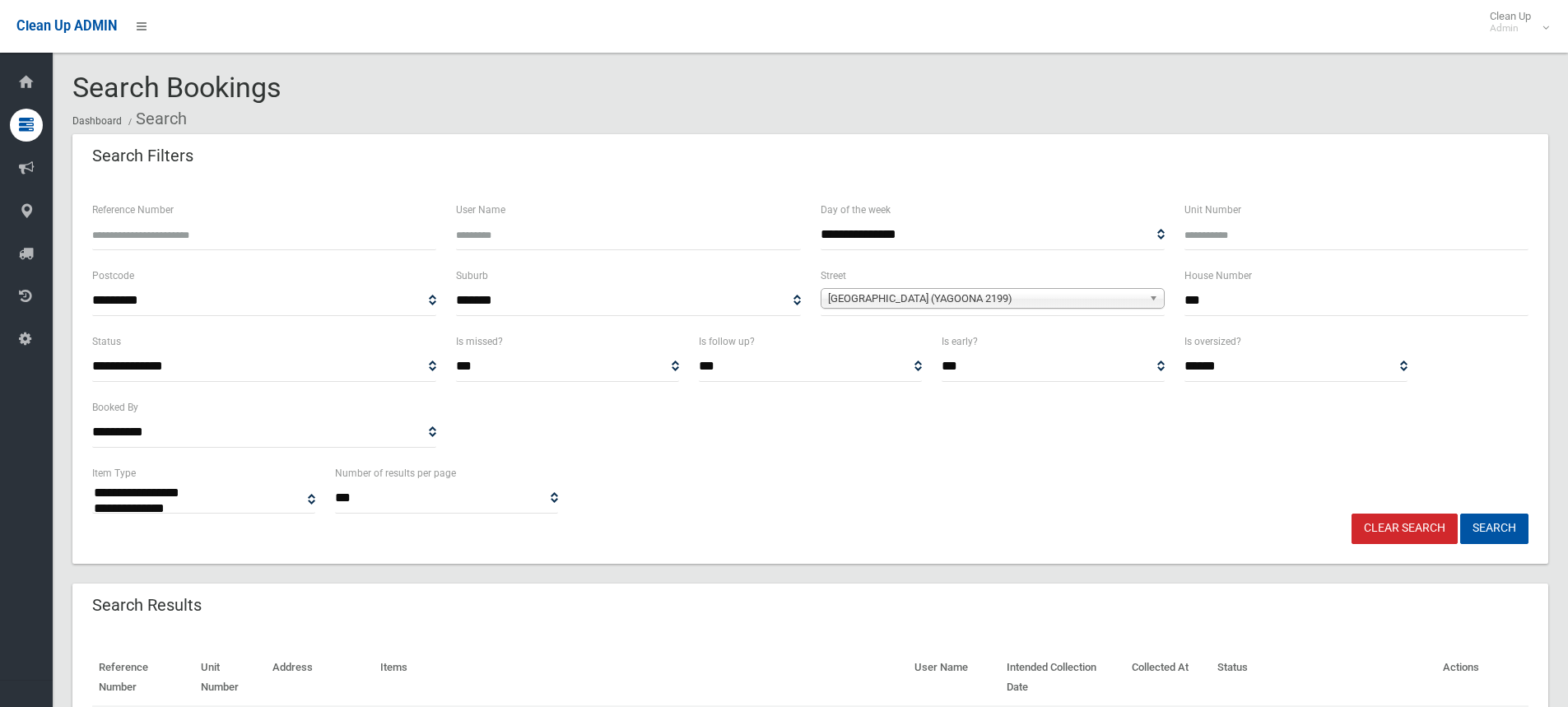
select select
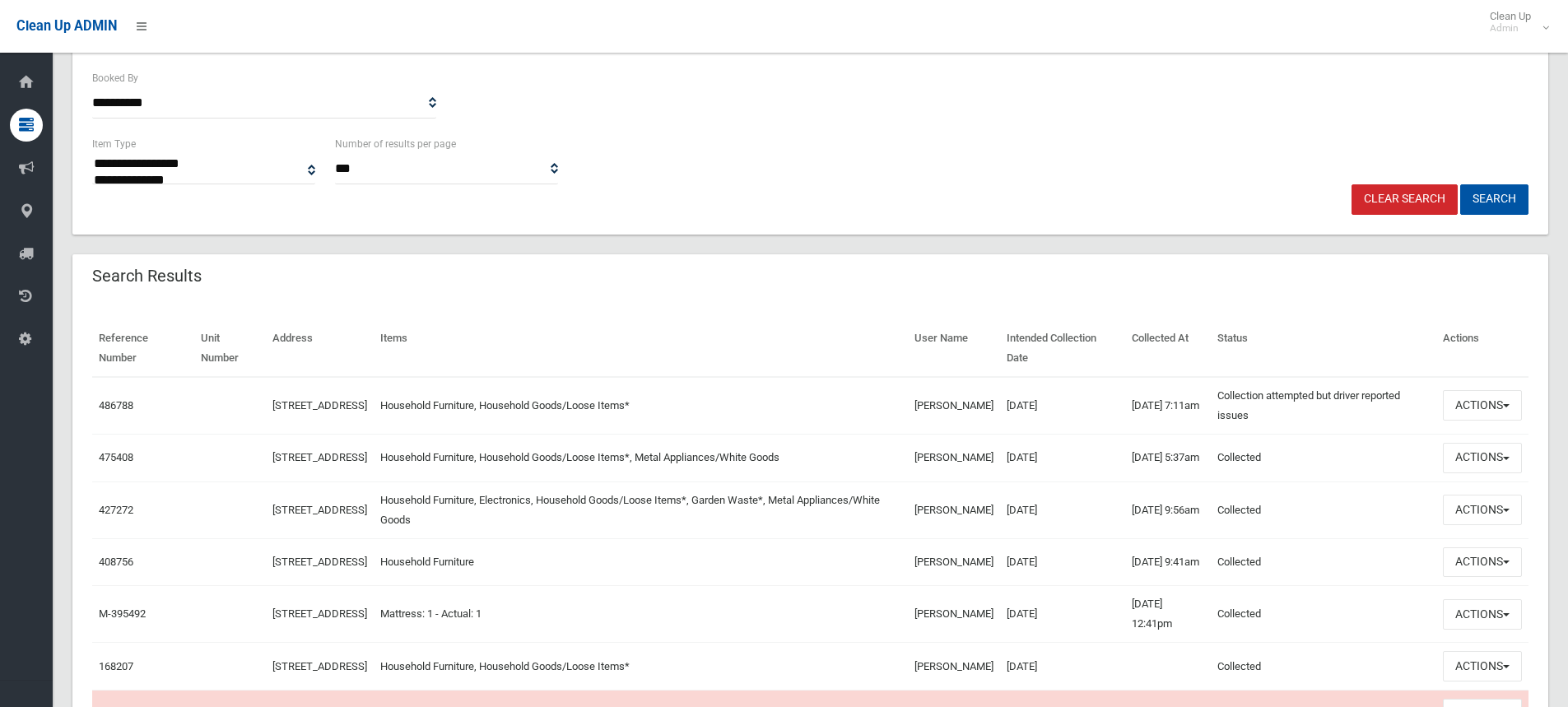
scroll to position [329, 0]
click at [1505, 404] on span "button" at bounding box center [1506, 406] width 7 height 3
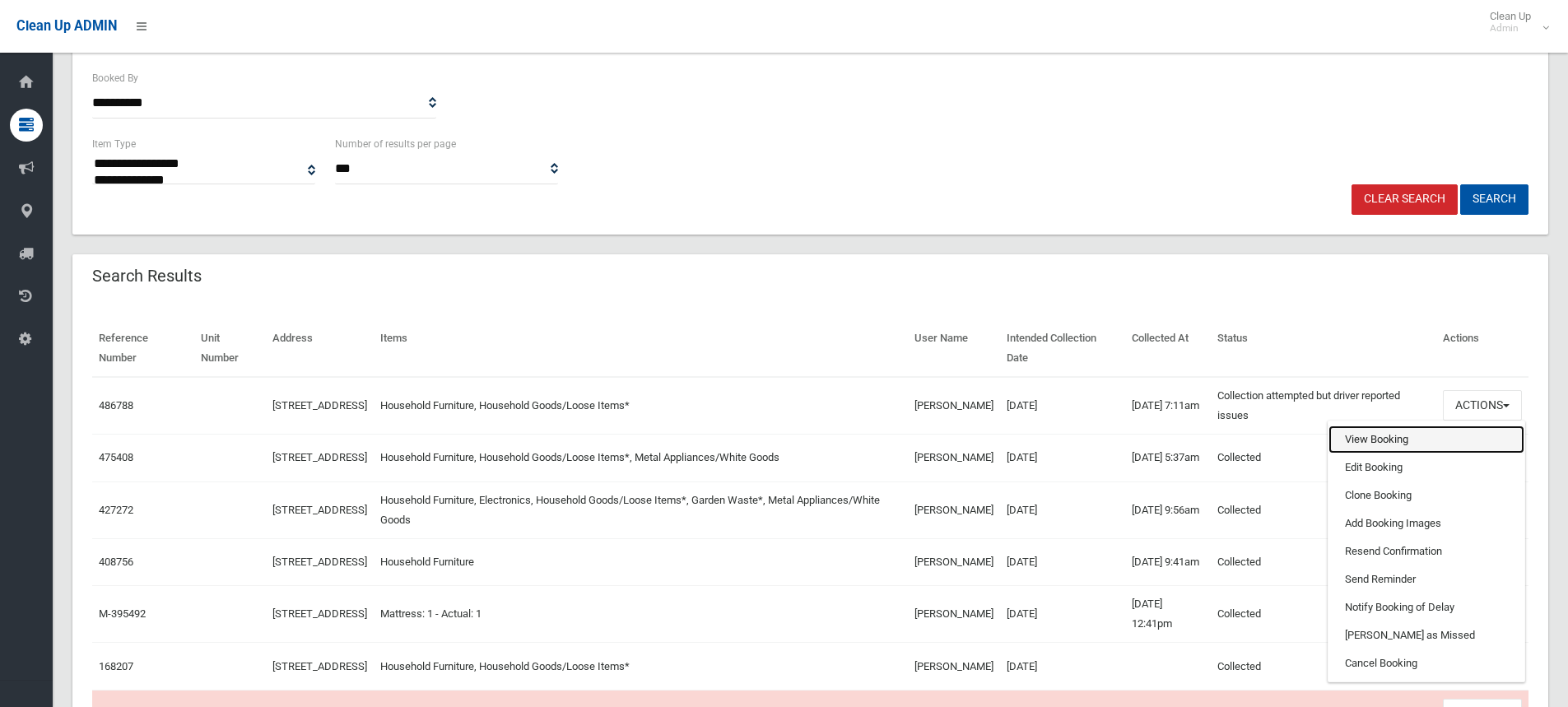
click at [1360, 440] on link "View Booking" at bounding box center [1426, 439] width 196 height 28
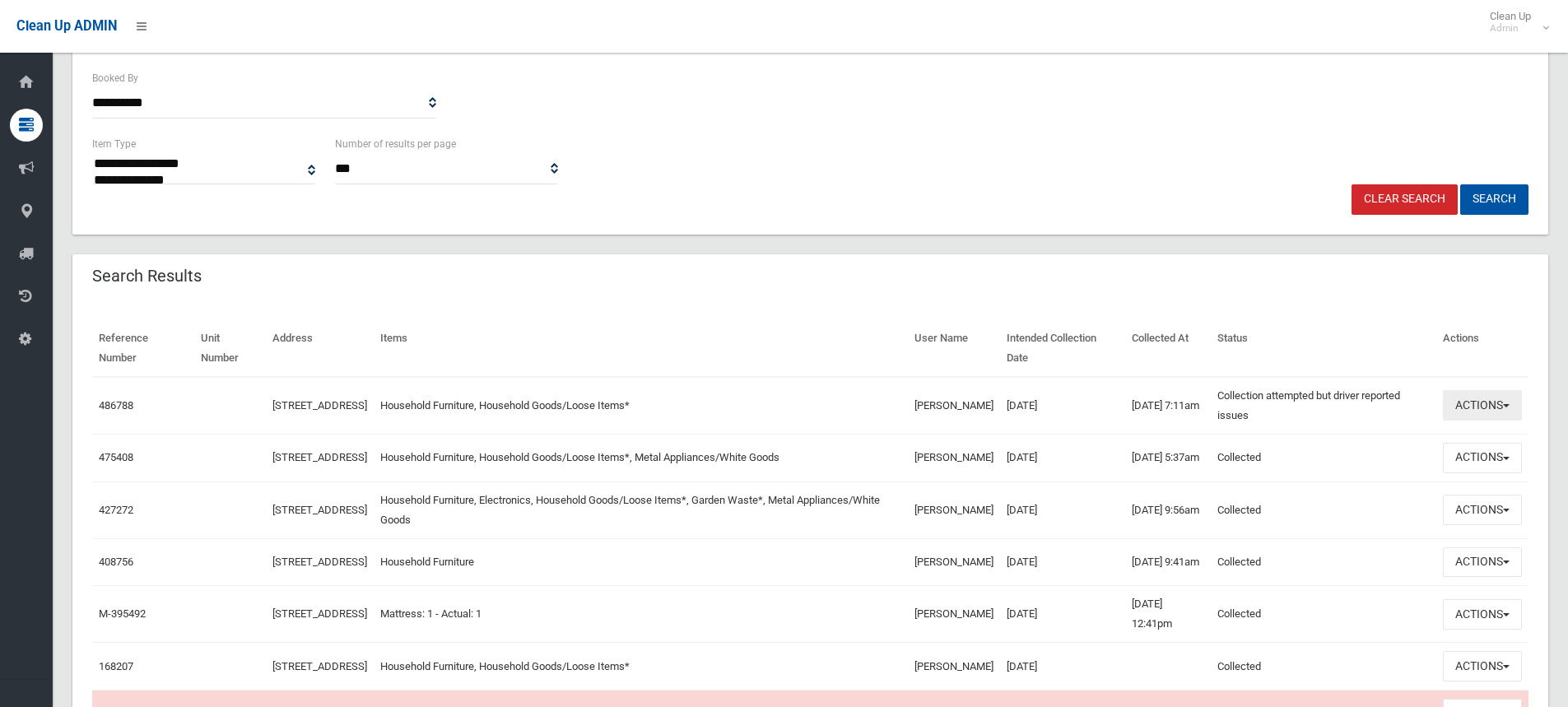
click at [1511, 405] on button "Actions" at bounding box center [1482, 405] width 79 height 31
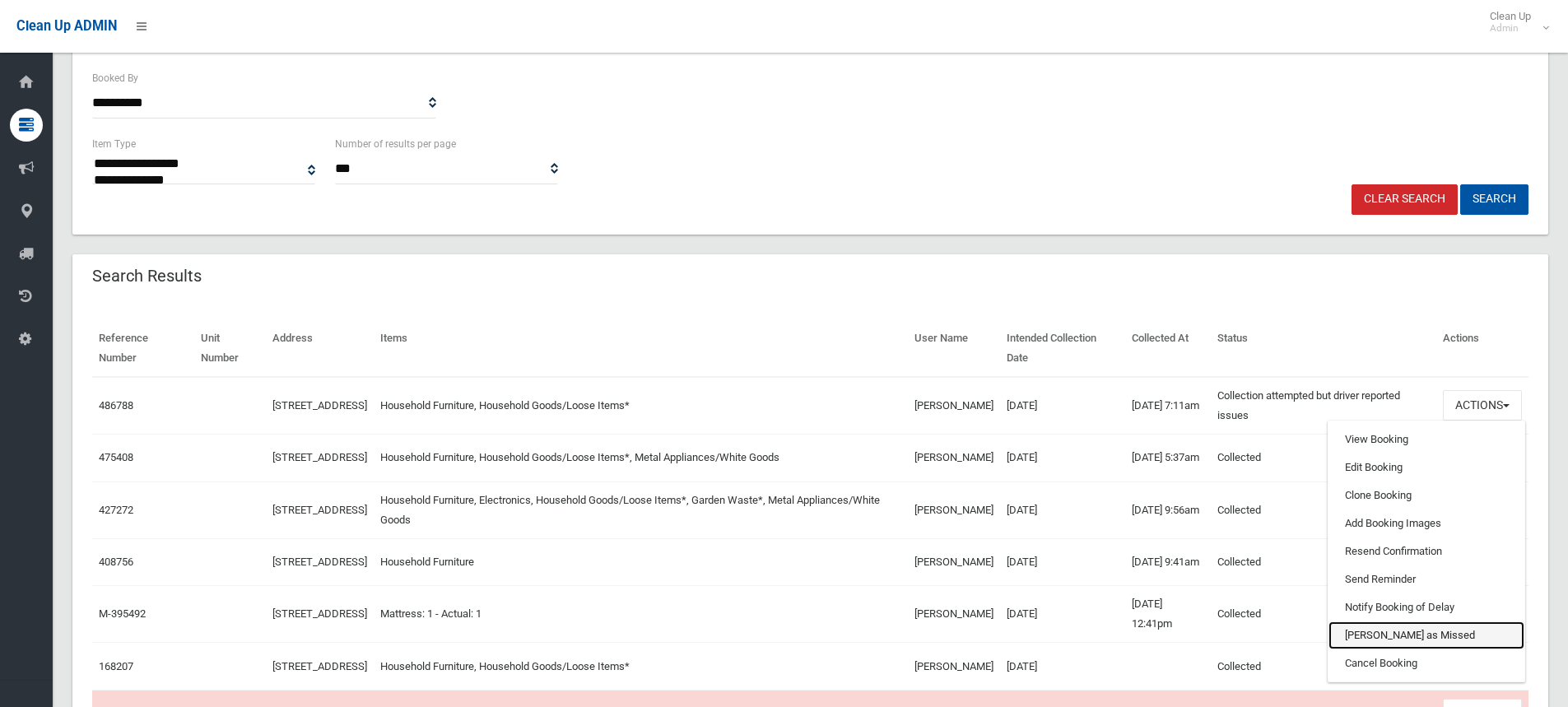
click at [1379, 637] on link "Mark as Missed" at bounding box center [1426, 636] width 196 height 28
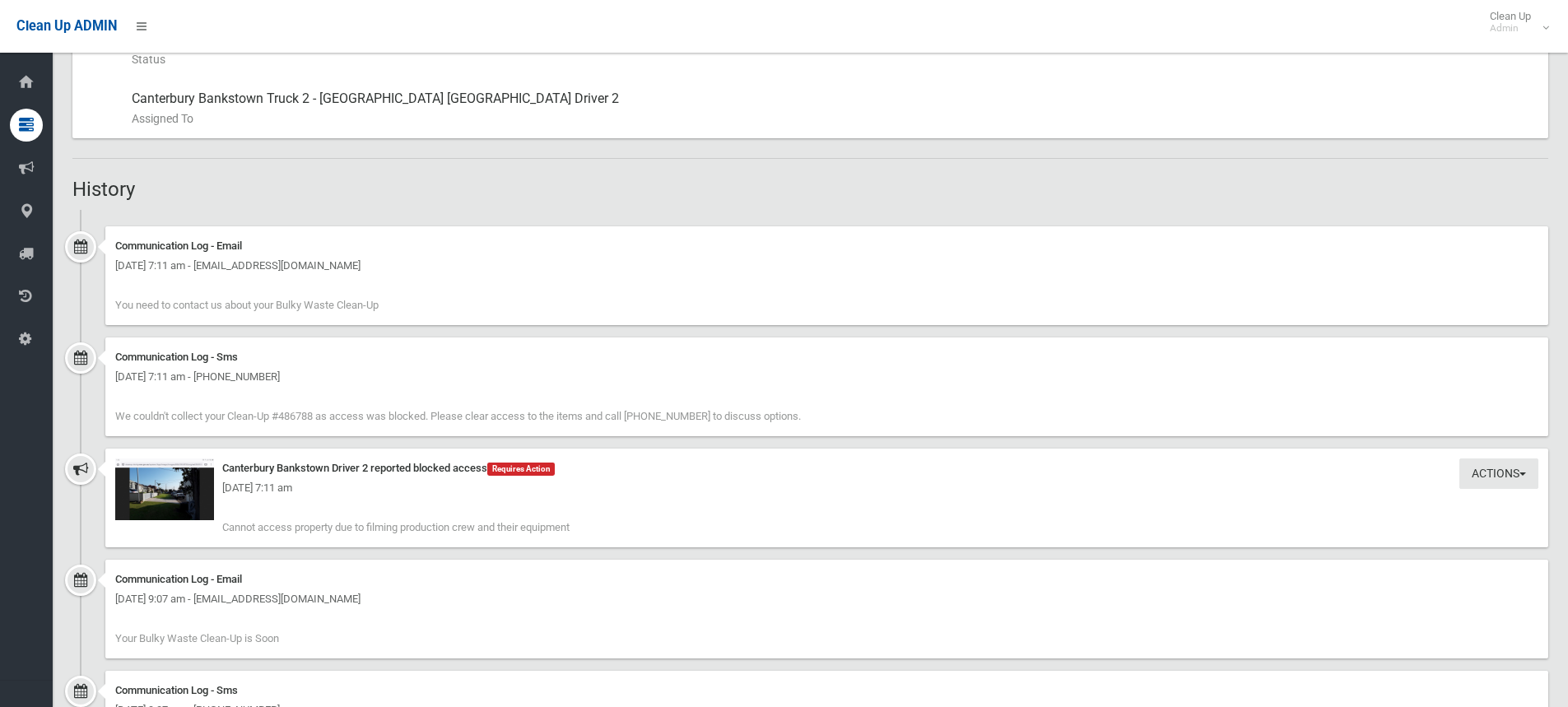
scroll to position [900, 0]
click at [177, 498] on div "Tuesday 30th September 2025 - 7:11 am" at bounding box center [826, 491] width 1423 height 20
click at [157, 496] on div "Tuesday 30th September 2025 - 7:11 am" at bounding box center [826, 491] width 1423 height 20
click at [166, 499] on div "Tuesday 30th September 2025 - 7:11 am" at bounding box center [826, 491] width 1423 height 20
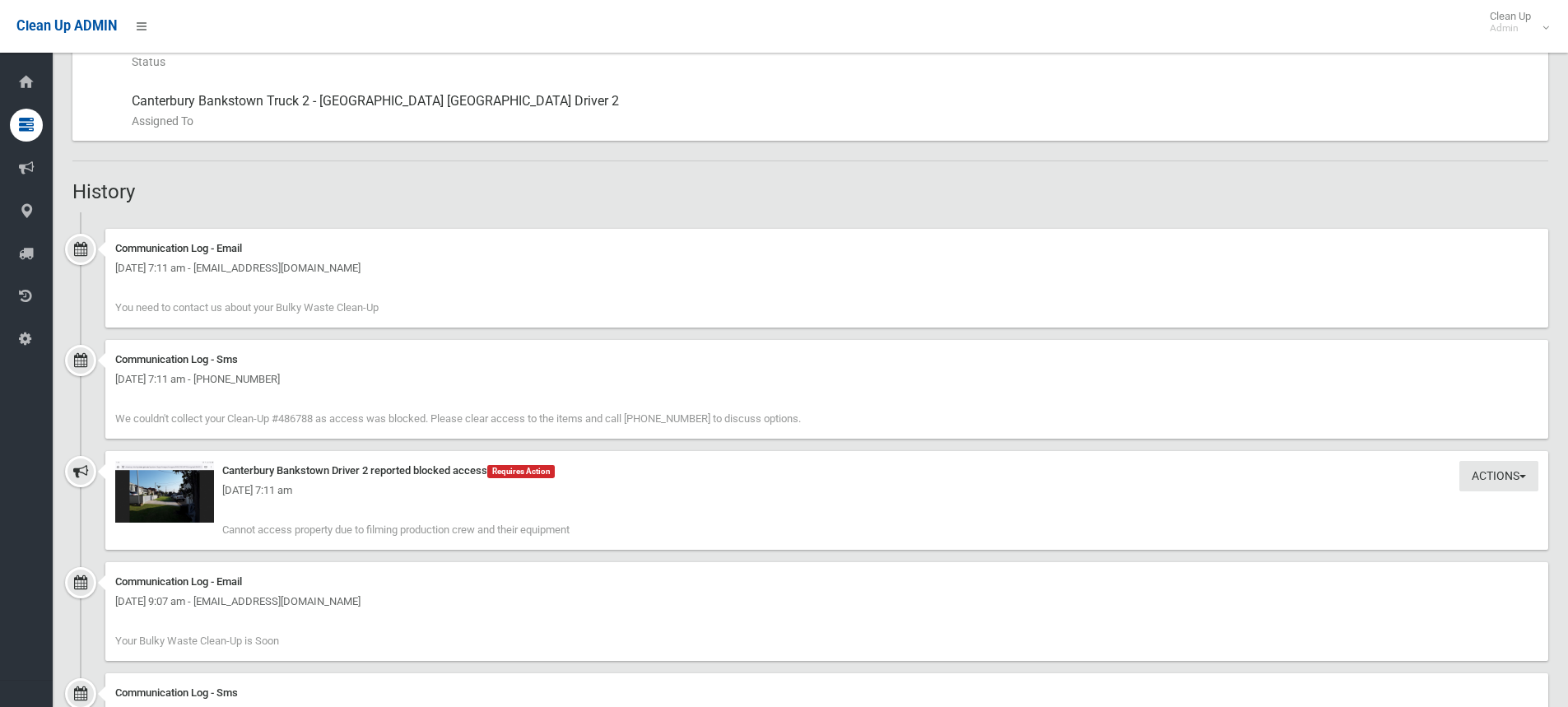
click at [150, 490] on div "Tuesday 30th September 2025 - 7:11 am" at bounding box center [826, 491] width 1423 height 20
click at [156, 490] on div "Tuesday 30th September 2025 - 7:11 am" at bounding box center [826, 491] width 1423 height 20
click at [158, 492] on div "Tuesday 30th September 2025 - 7:11 am" at bounding box center [826, 491] width 1423 height 20
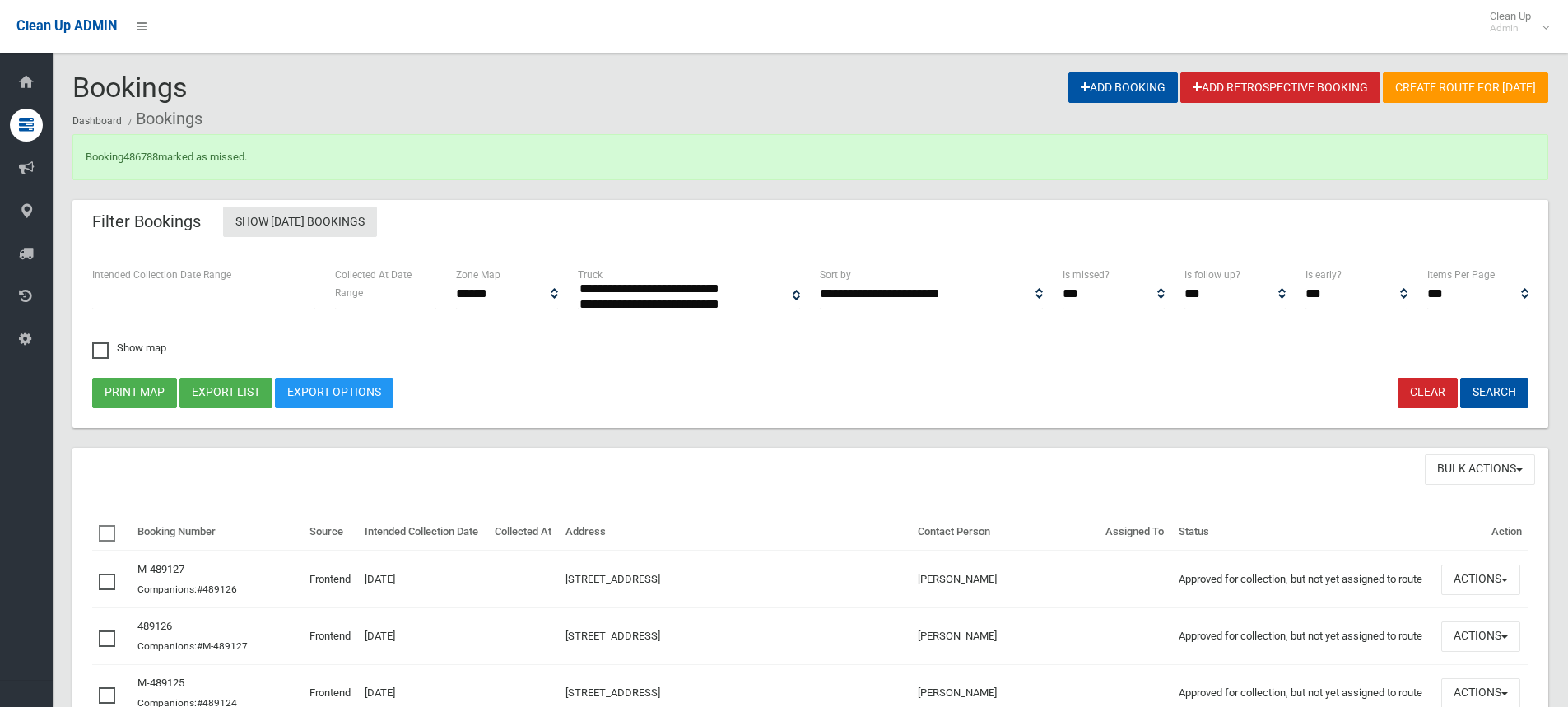
select select
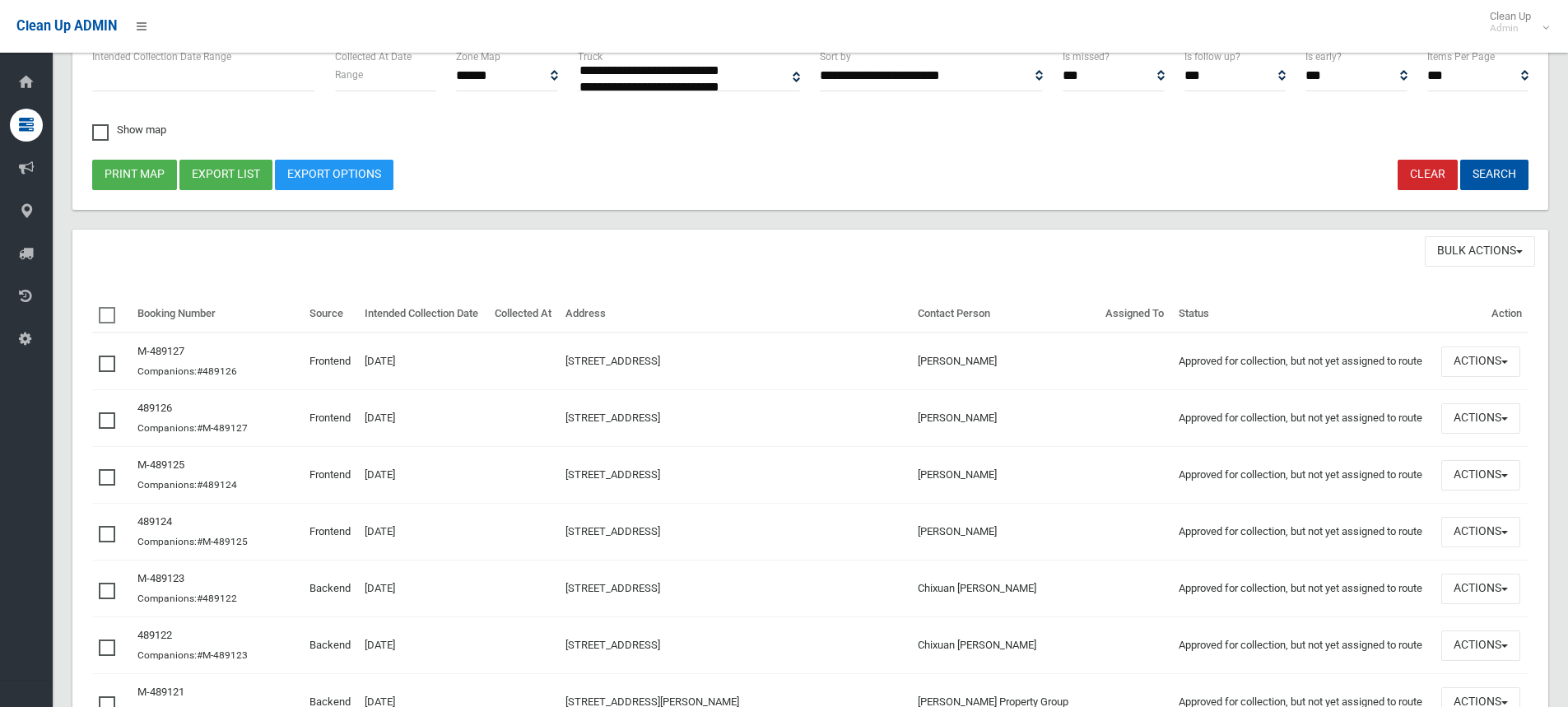
scroll to position [247, 0]
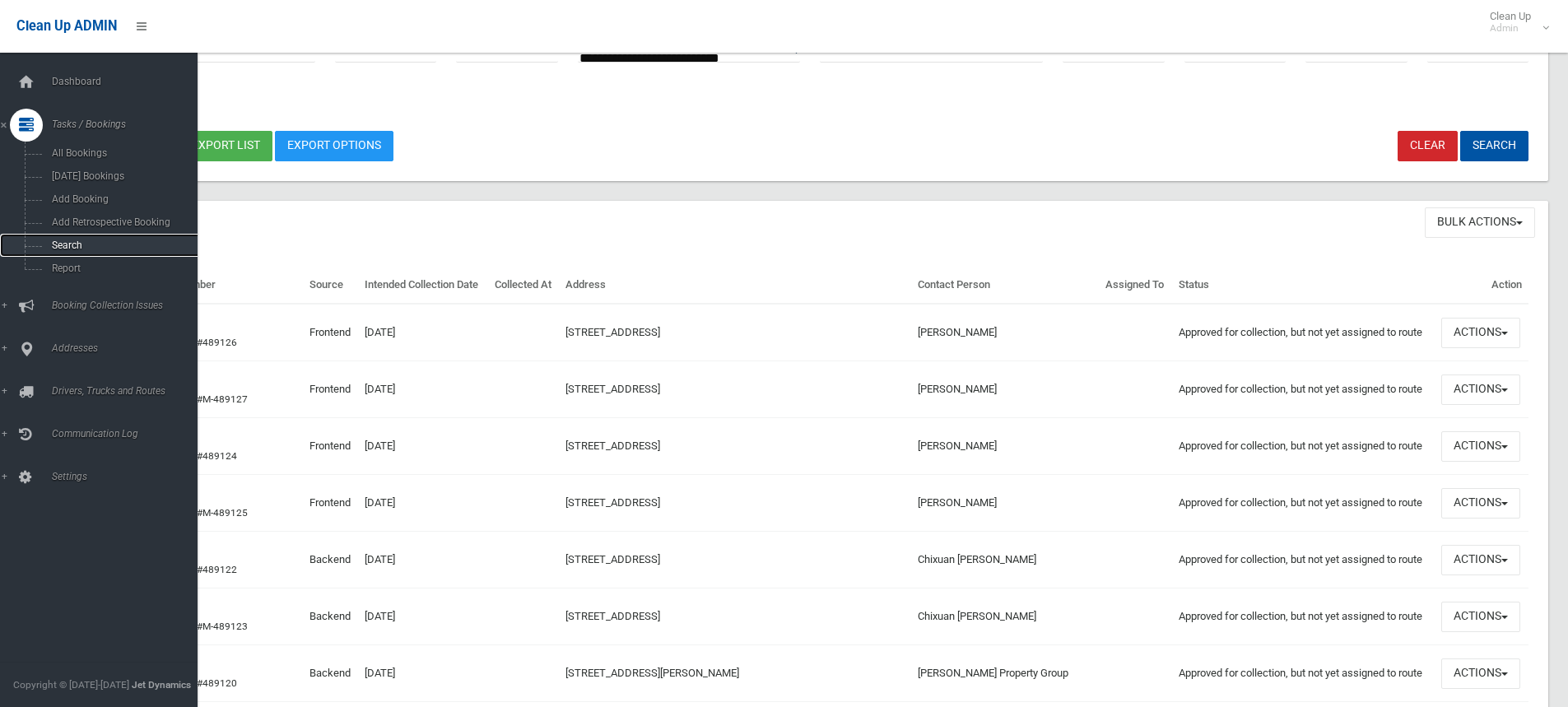
click at [71, 246] on span "Search" at bounding box center [122, 245] width 149 height 12
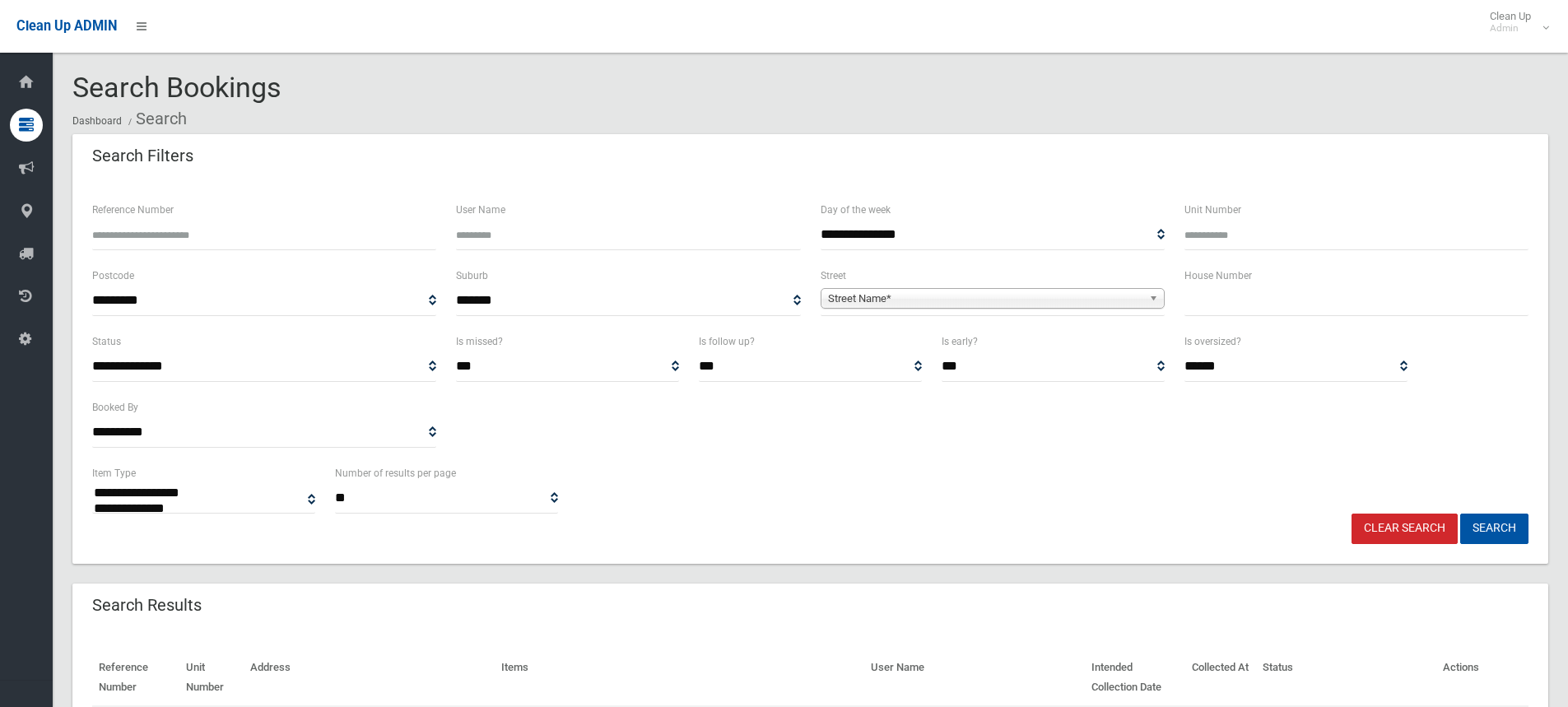
select select
drag, startPoint x: 135, startPoint y: 228, endPoint x: 167, endPoint y: 241, distance: 34.5
click at [145, 235] on input "Reference Number" at bounding box center [264, 235] width 344 height 31
type input "******"
click at [1499, 524] on button "Search" at bounding box center [1493, 529] width 68 height 31
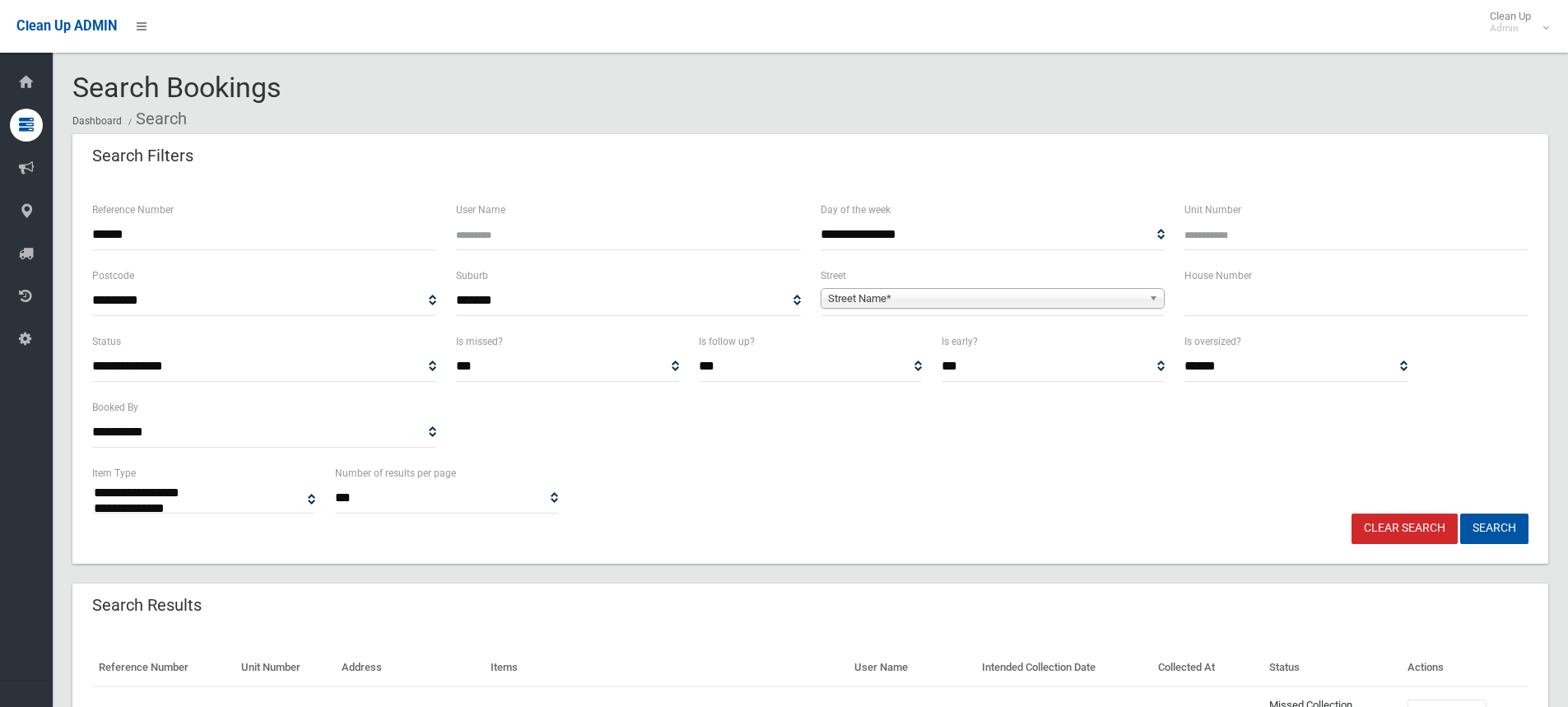
select select
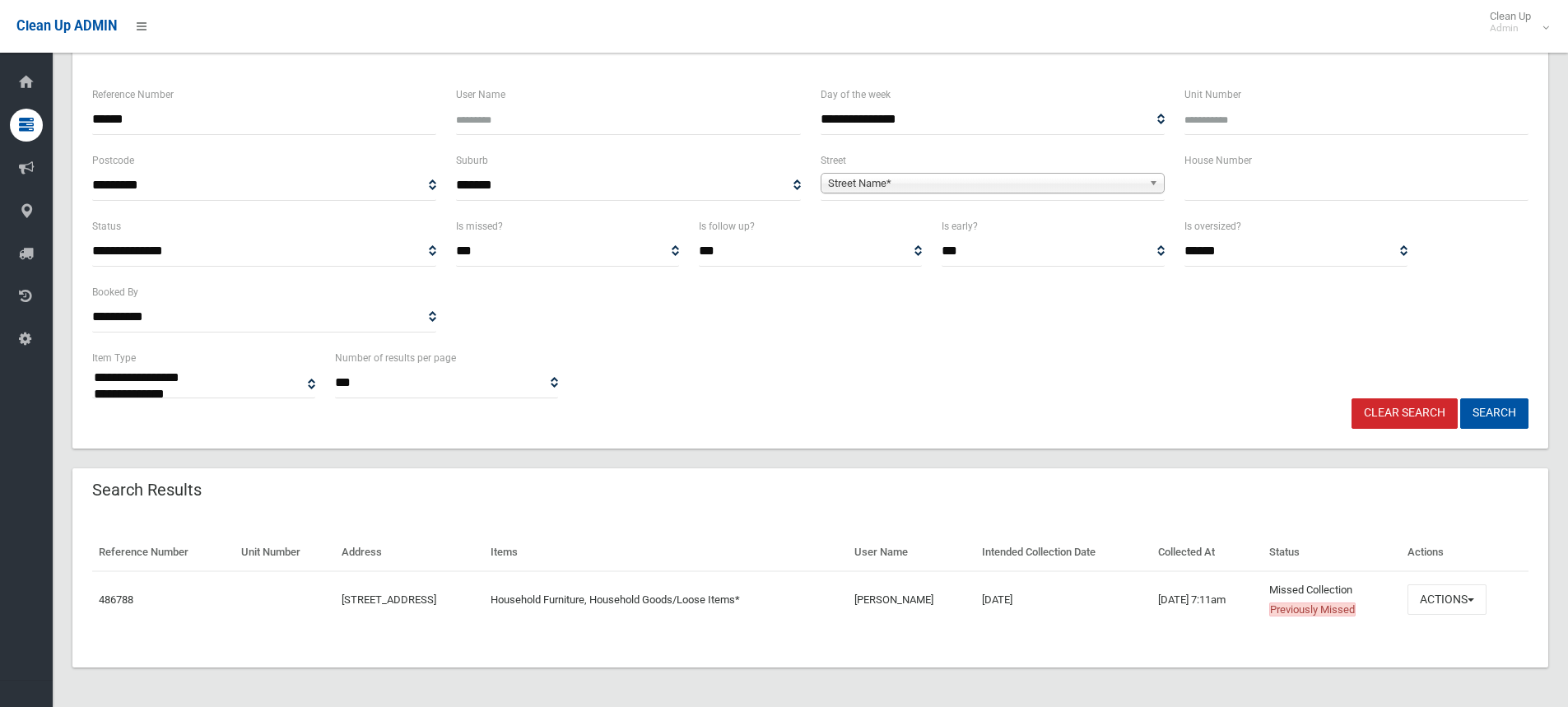
scroll to position [115, 0]
click at [1474, 601] on span "button" at bounding box center [1470, 600] width 7 height 3
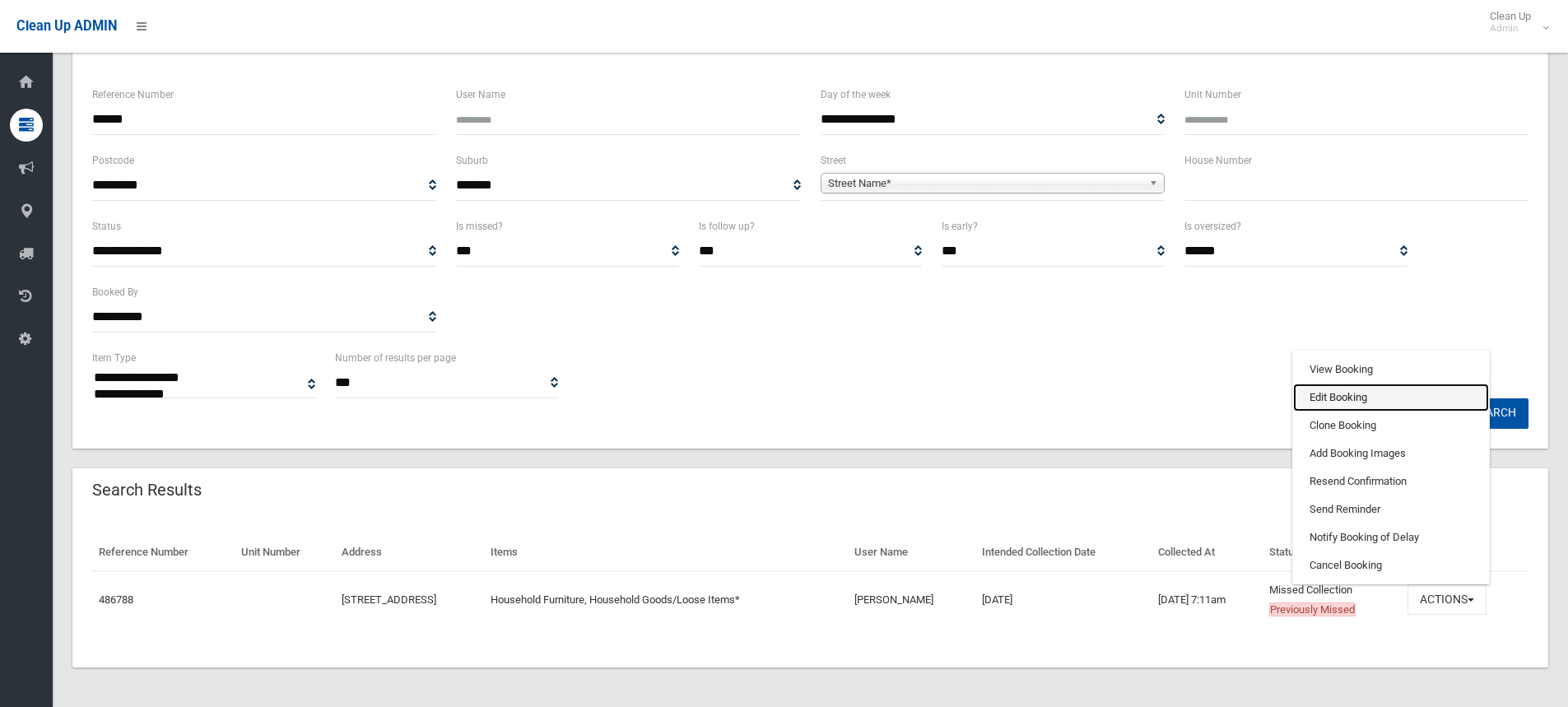
click at [1341, 395] on link "Edit Booking" at bounding box center [1391, 398] width 196 height 28
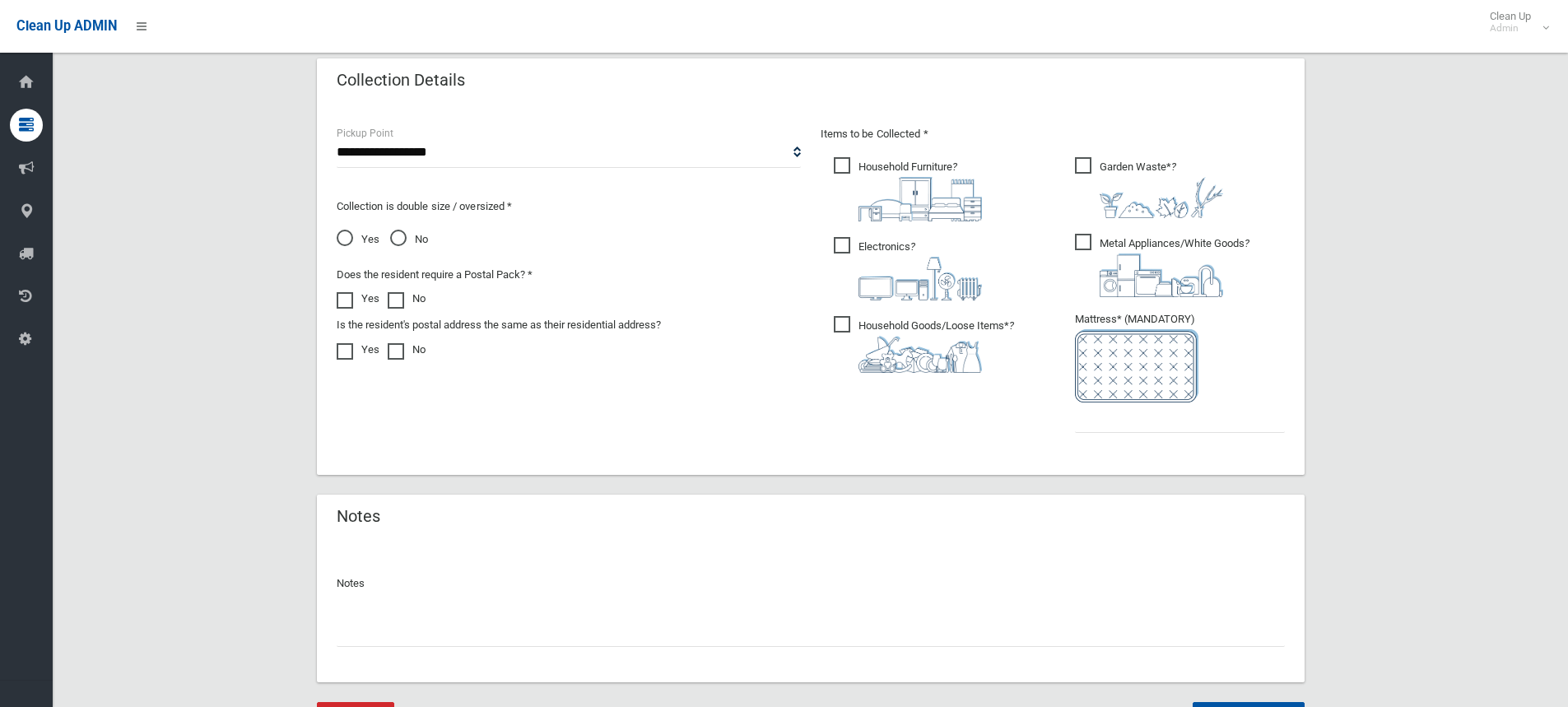
scroll to position [913, 0]
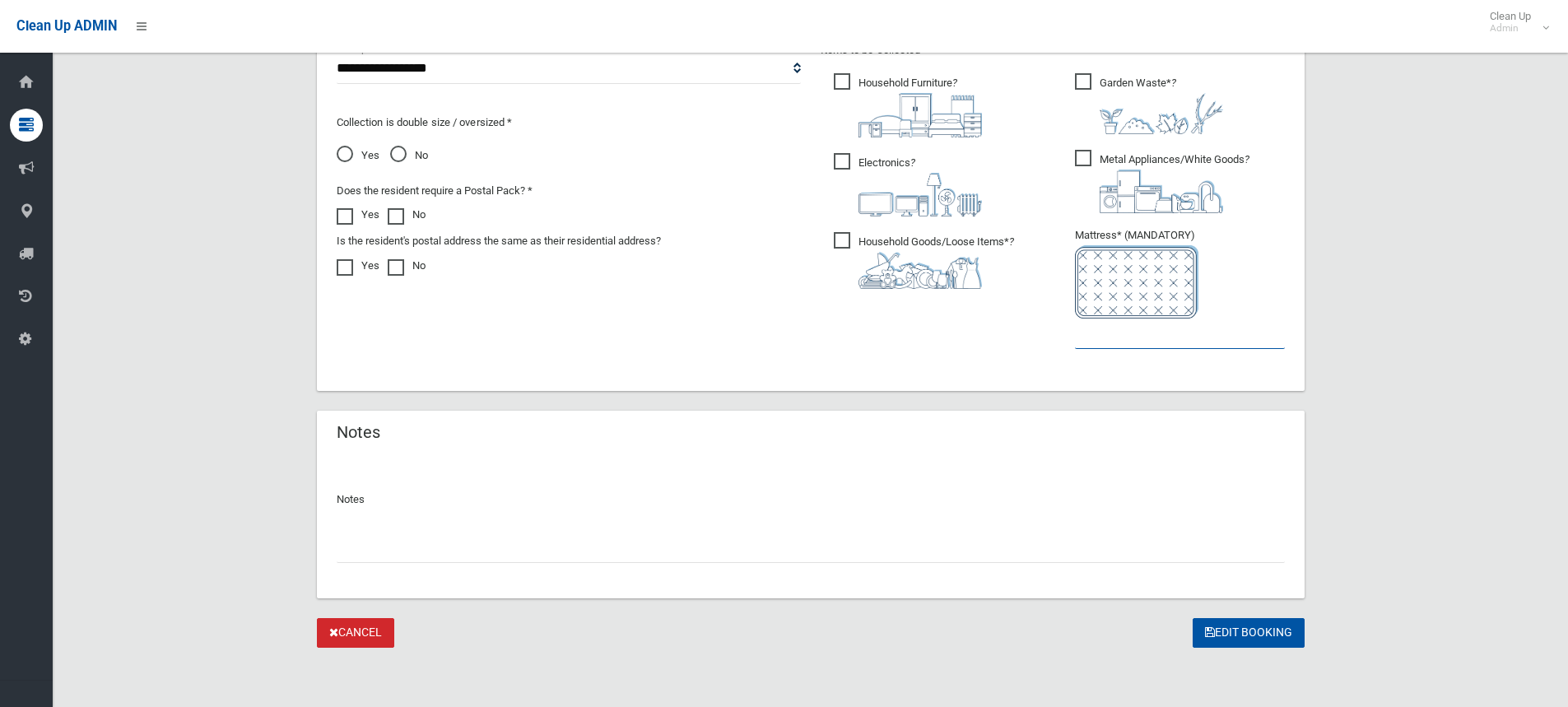
click at [1111, 337] on input "text" at bounding box center [1179, 333] width 210 height 31
type input "*"
click at [373, 564] on div "Notes" at bounding box center [811, 527] width 988 height 142
click at [375, 550] on input "text" at bounding box center [811, 547] width 948 height 31
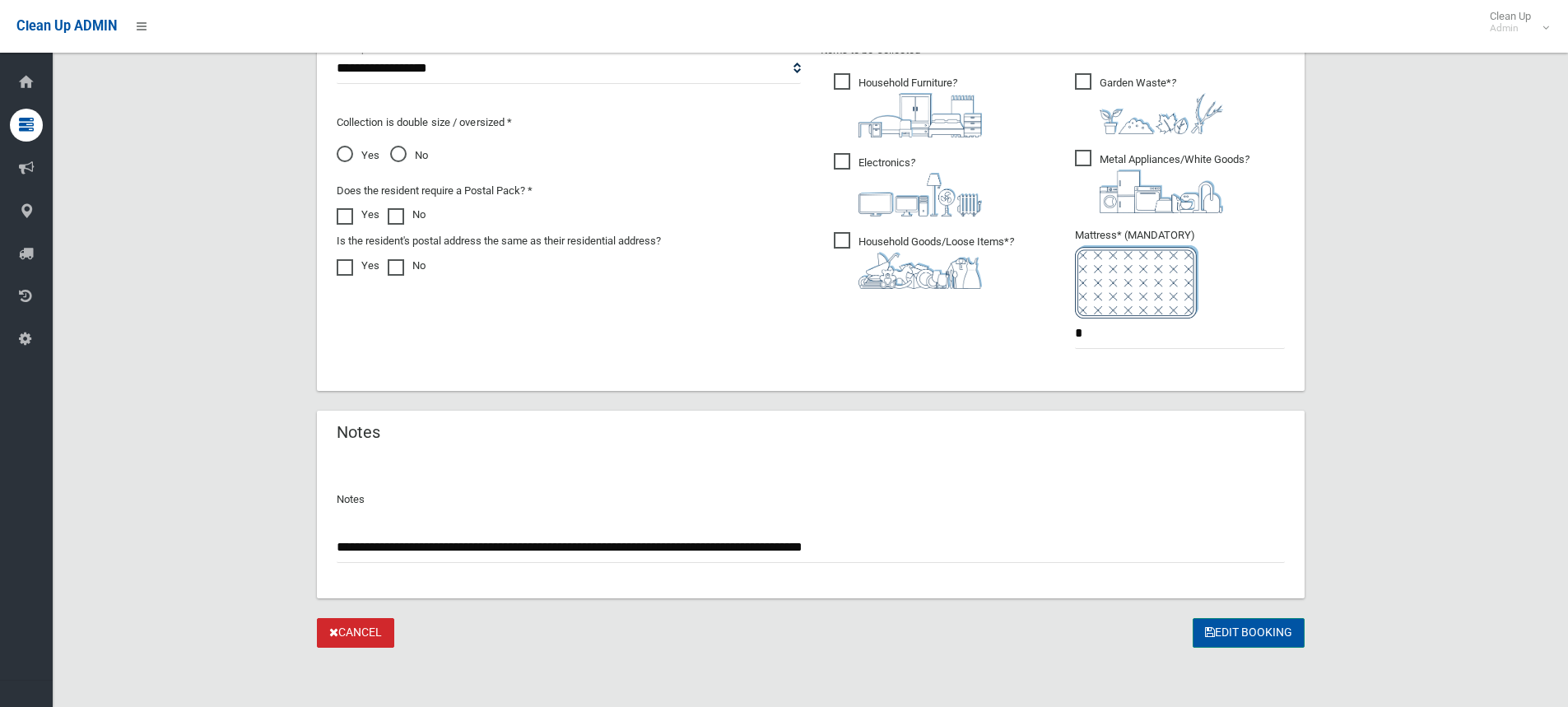
type input "**********"
click at [1233, 633] on button "Edit Booking" at bounding box center [1248, 633] width 112 height 31
